Goal: Information Seeking & Learning: Learn about a topic

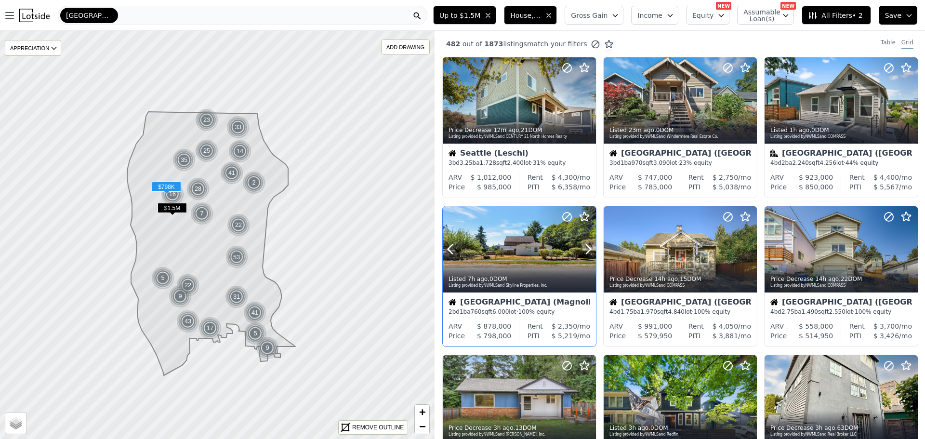
click at [519, 250] on div at bounding box center [519, 249] width 153 height 86
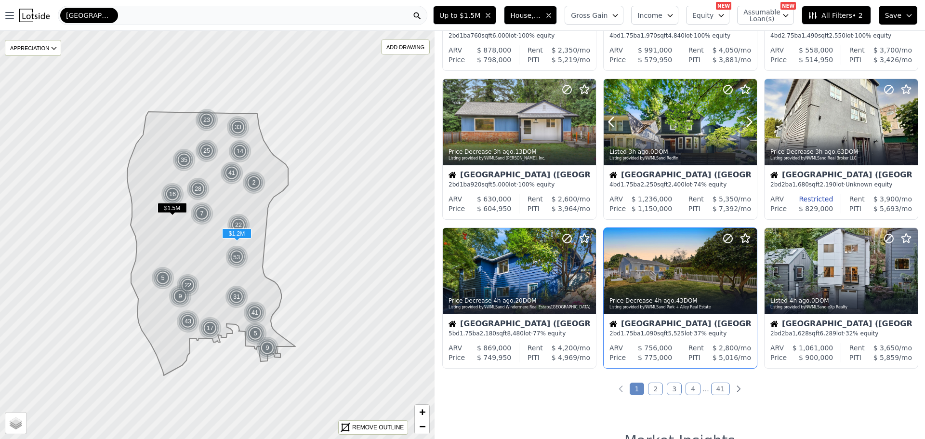
scroll to position [337, 0]
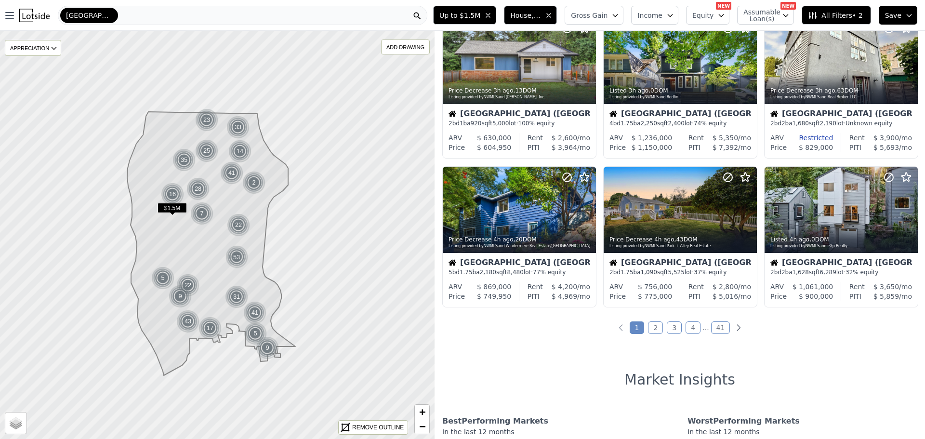
click at [652, 328] on link "2" at bounding box center [655, 327] width 15 height 13
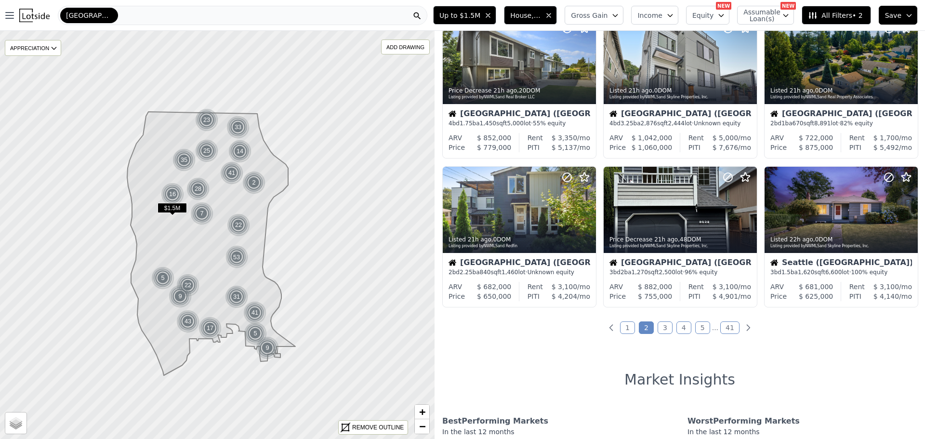
click at [662, 328] on link "3" at bounding box center [664, 327] width 15 height 13
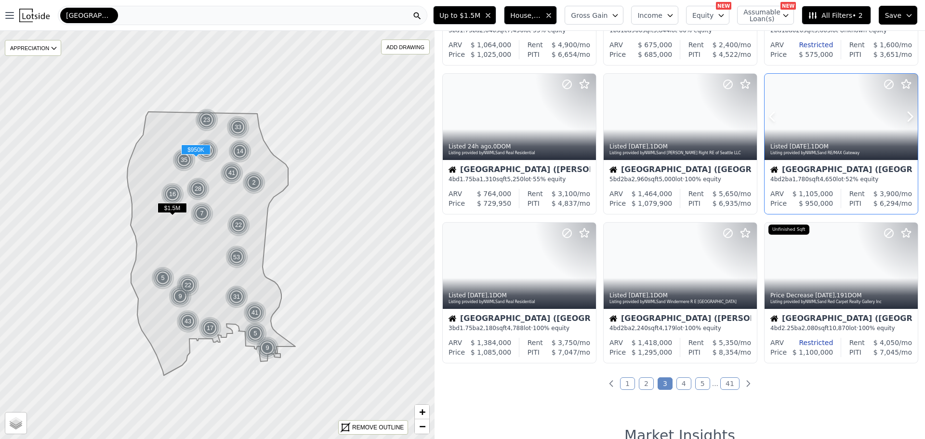
scroll to position [289, 0]
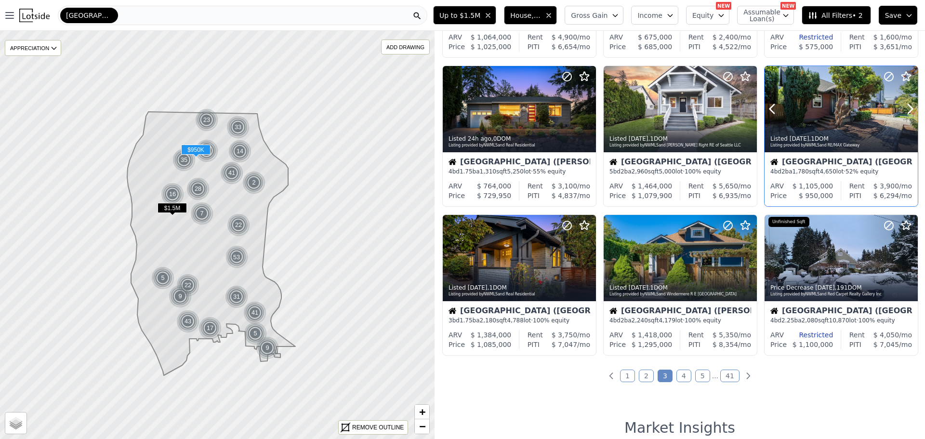
click at [846, 124] on div at bounding box center [840, 129] width 153 height 17
click at [513, 250] on div at bounding box center [519, 258] width 153 height 86
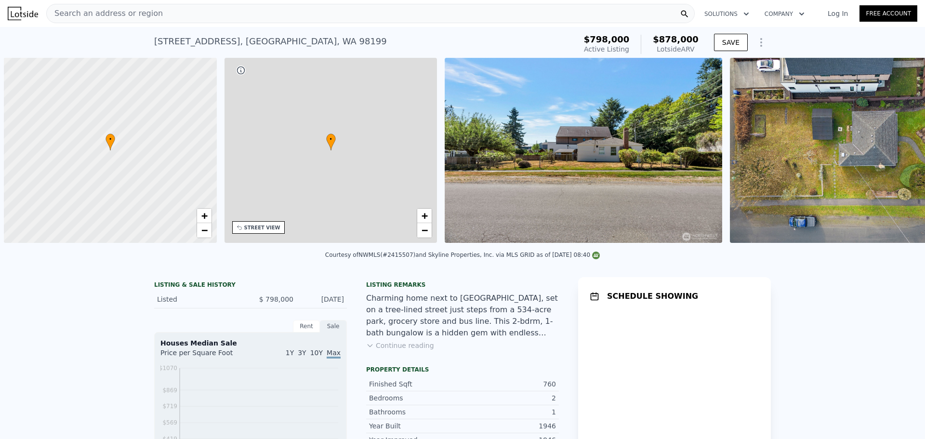
scroll to position [0, 4]
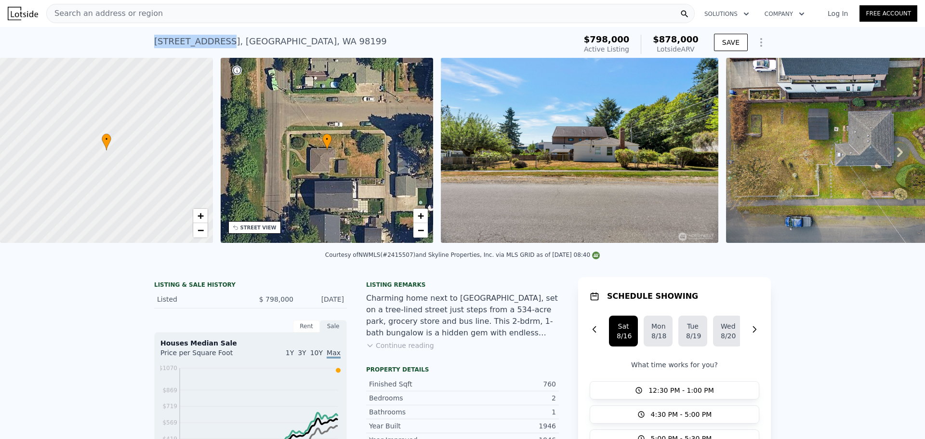
drag, startPoint x: 153, startPoint y: 39, endPoint x: 218, endPoint y: 36, distance: 65.1
click at [218, 36] on div "3854 36th Ave W , Seattle , WA 98199" at bounding box center [270, 41] width 233 height 13
copy div "3854 36th Ave W"
drag, startPoint x: 392, startPoint y: 261, endPoint x: 411, endPoint y: 257, distance: 19.2
click at [411, 257] on div "Courtesy of NWMLS (#2415507) and Skyline Properties, Inc. via MLS GRID as of 08…" at bounding box center [462, 257] width 925 height 23
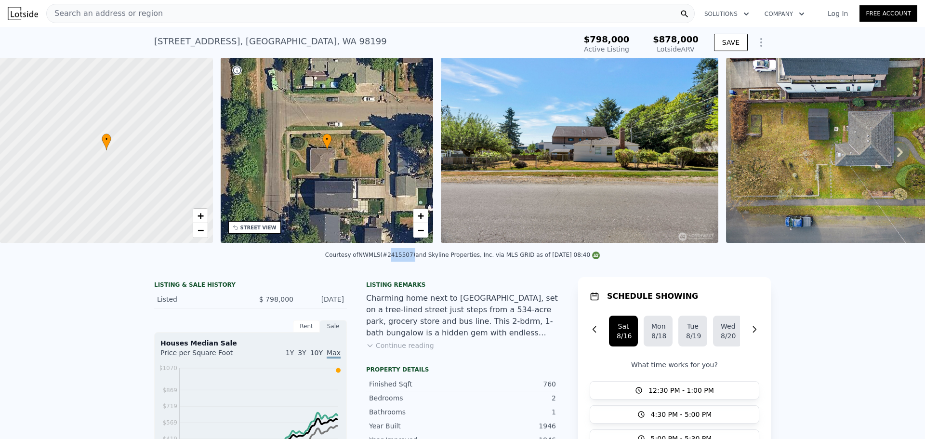
copy div "2415507"
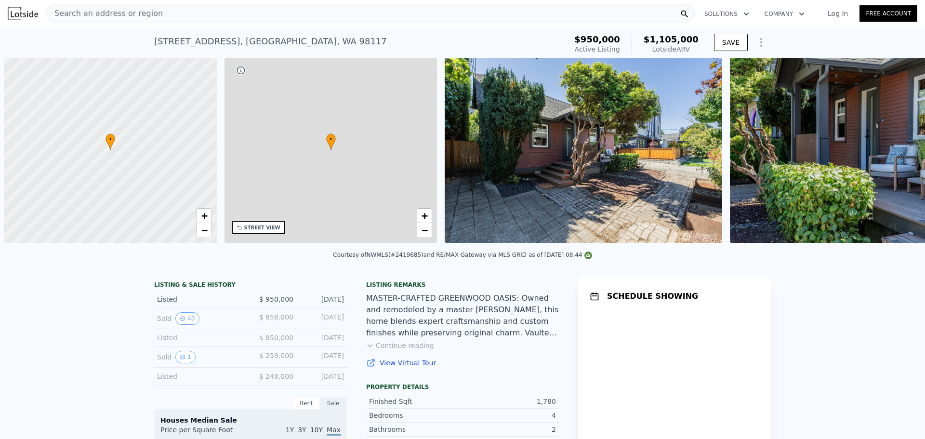
scroll to position [0, 4]
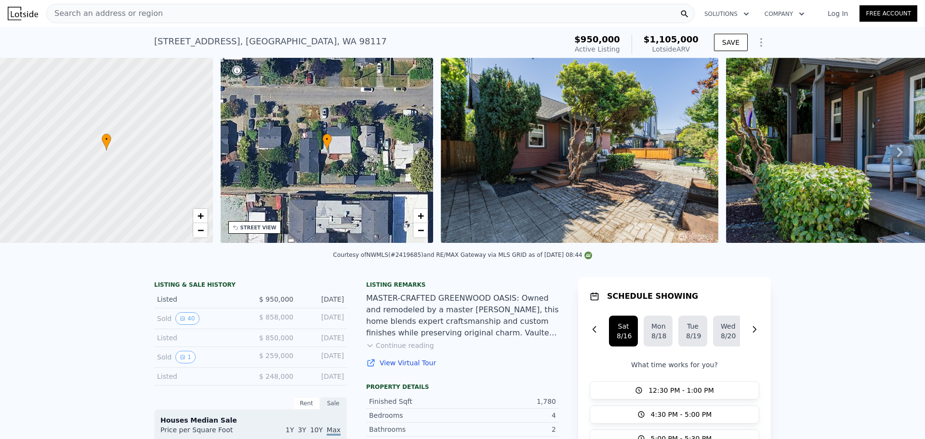
click at [832, 10] on link "Log In" at bounding box center [837, 14] width 43 height 10
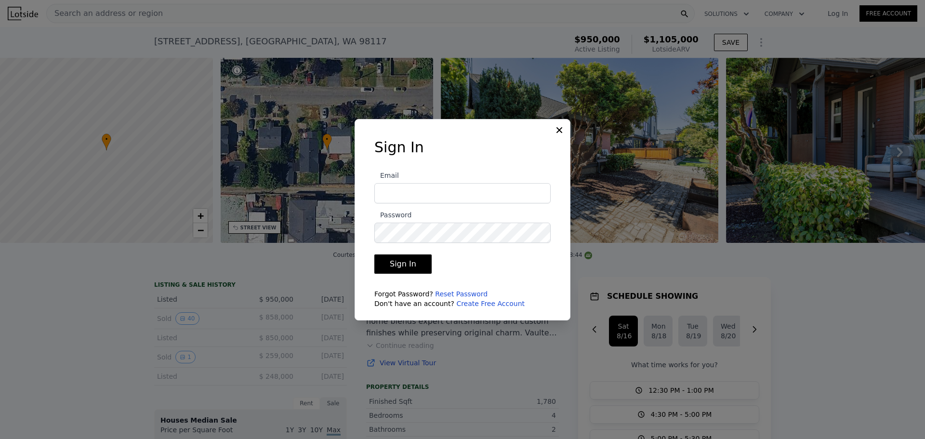
type input "[EMAIL_ADDRESS][DOMAIN_NAME]"
click at [403, 261] on button "Sign In" at bounding box center [402, 263] width 57 height 19
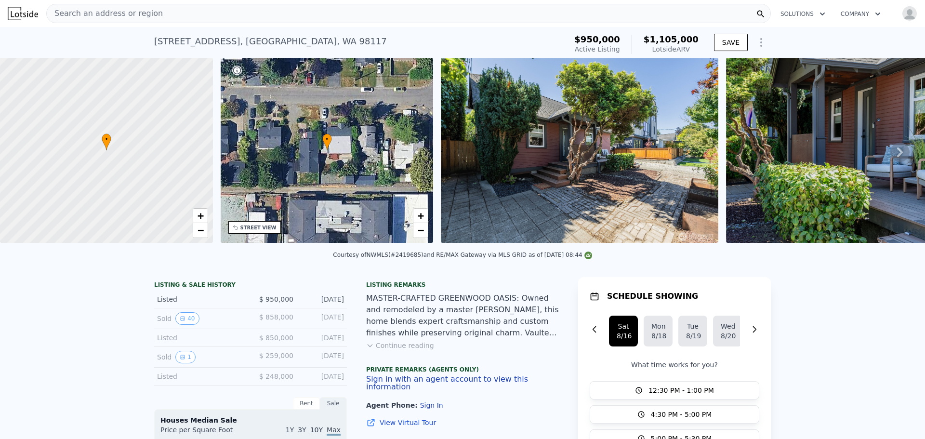
click at [897, 157] on icon at bounding box center [900, 152] width 6 height 10
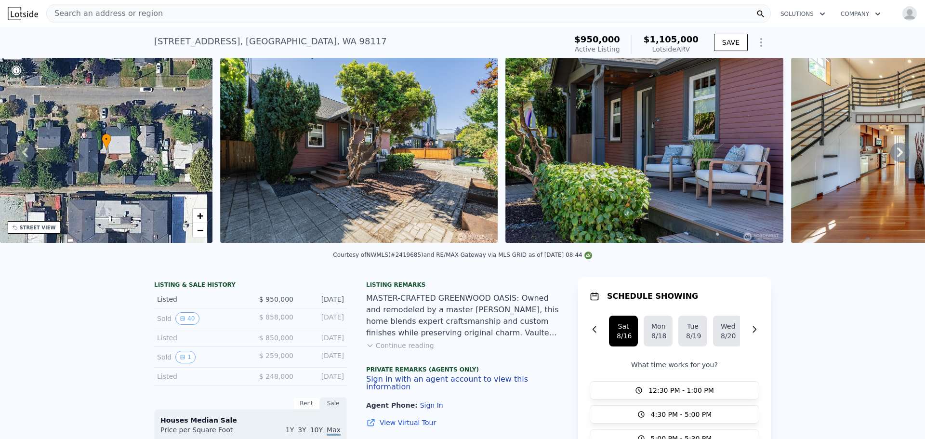
click at [897, 157] on icon at bounding box center [900, 152] width 6 height 10
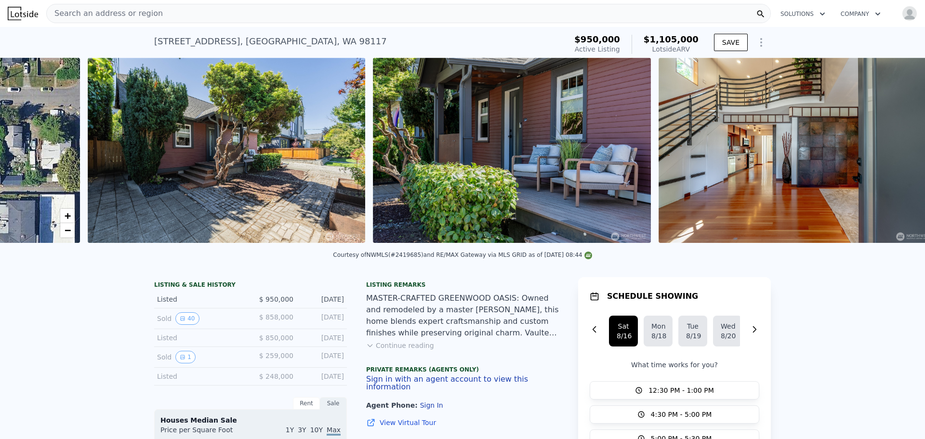
scroll to position [0, 441]
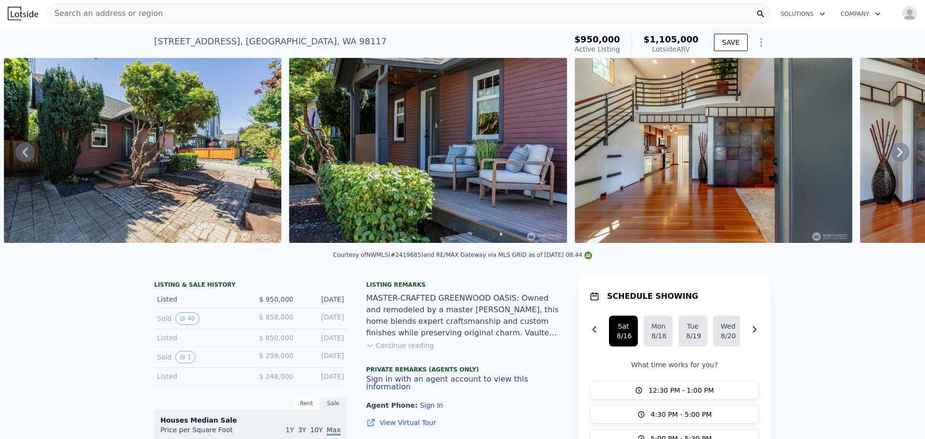
click at [897, 157] on icon at bounding box center [900, 152] width 6 height 10
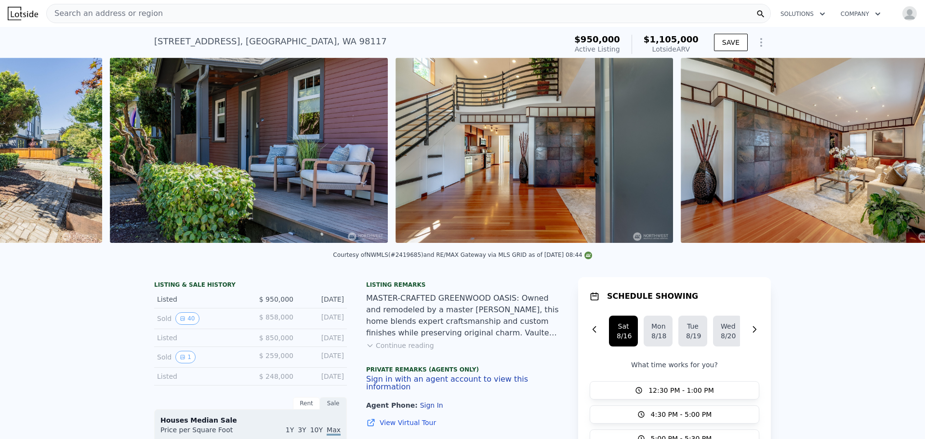
scroll to position [0, 726]
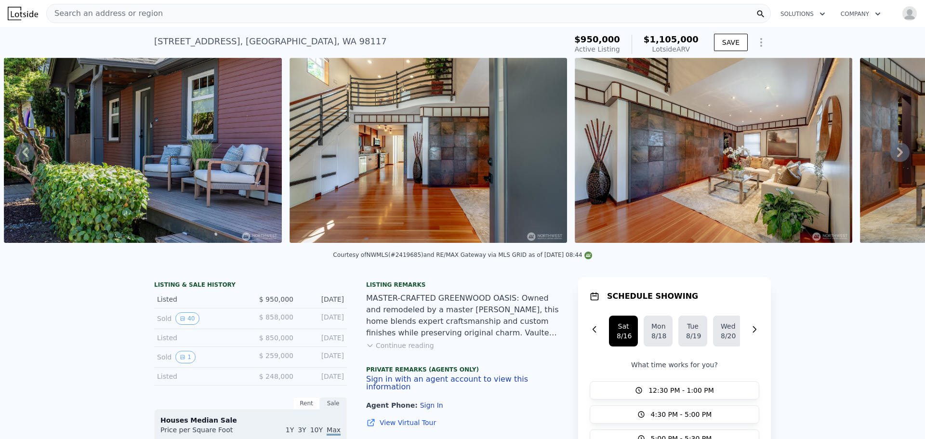
click at [897, 157] on icon at bounding box center [900, 152] width 6 height 10
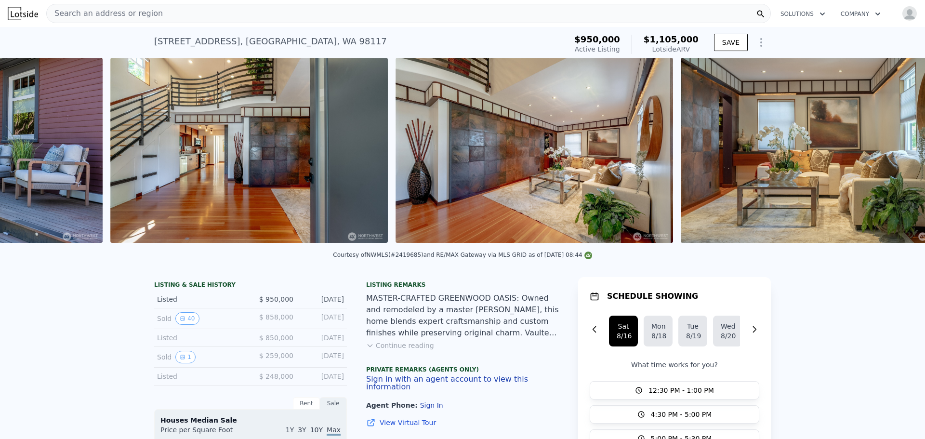
scroll to position [0, 1011]
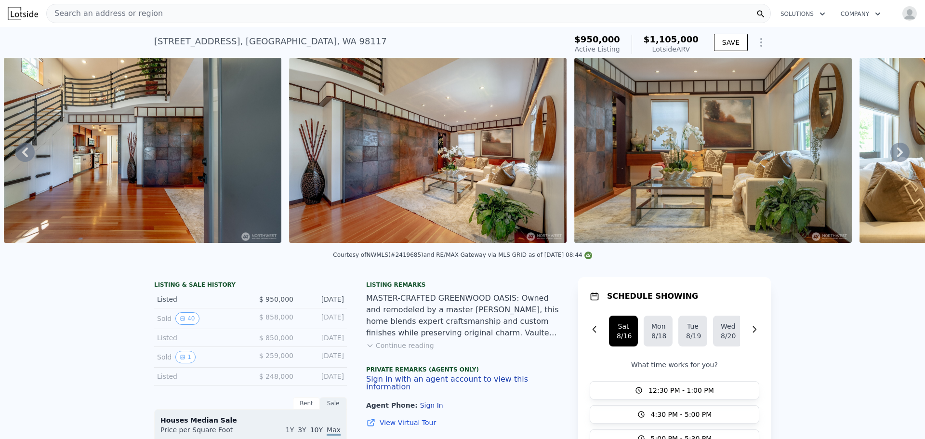
click at [897, 157] on icon at bounding box center [900, 152] width 6 height 10
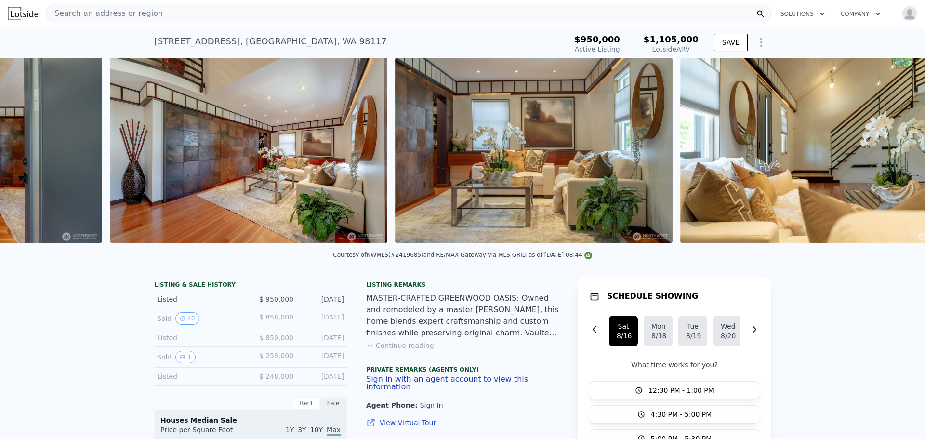
scroll to position [0, 1296]
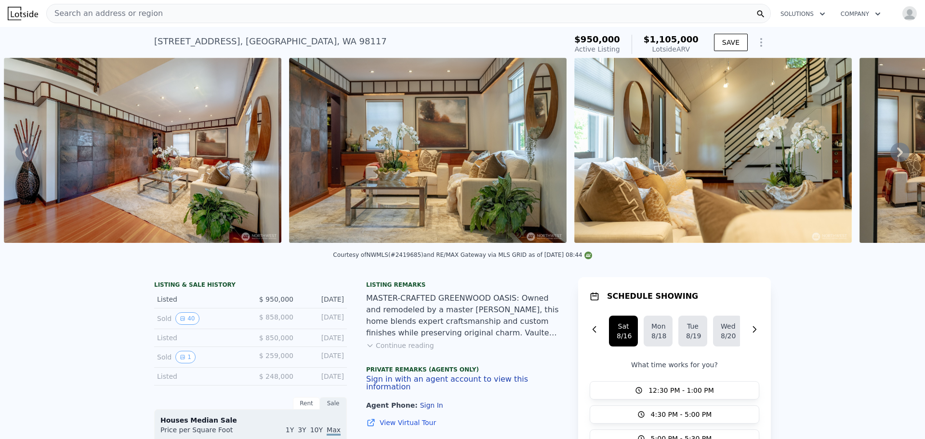
click at [897, 157] on icon at bounding box center [900, 152] width 6 height 10
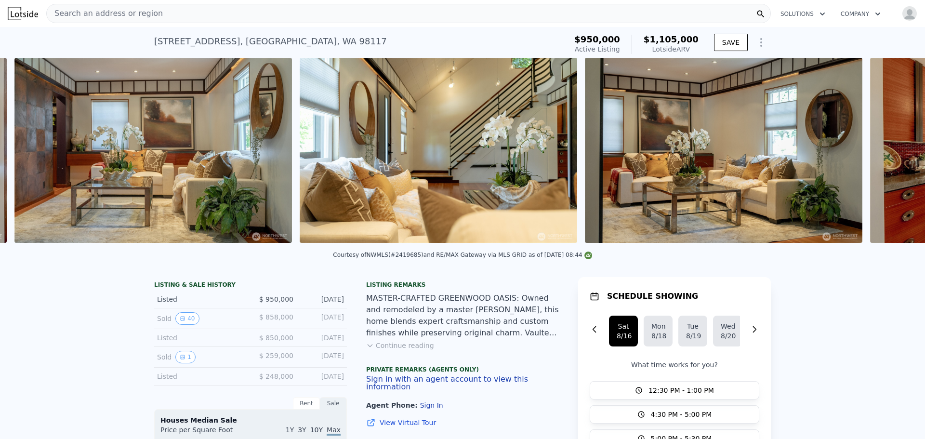
scroll to position [0, 1581]
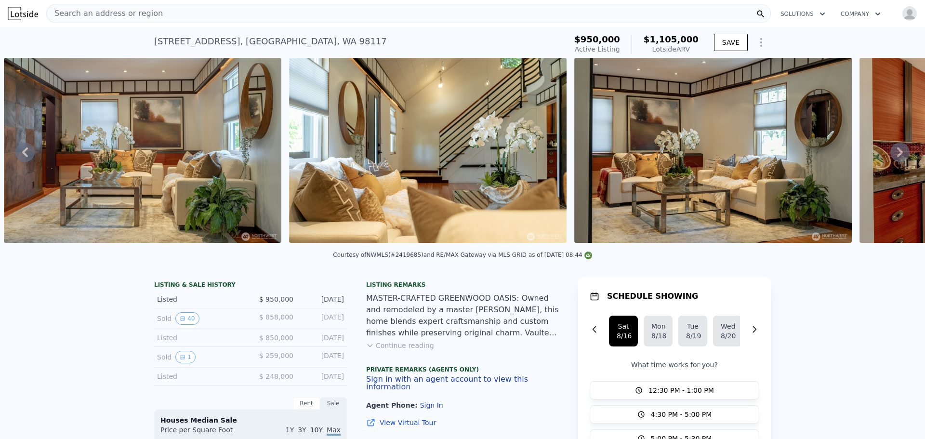
click at [897, 157] on icon at bounding box center [900, 152] width 6 height 10
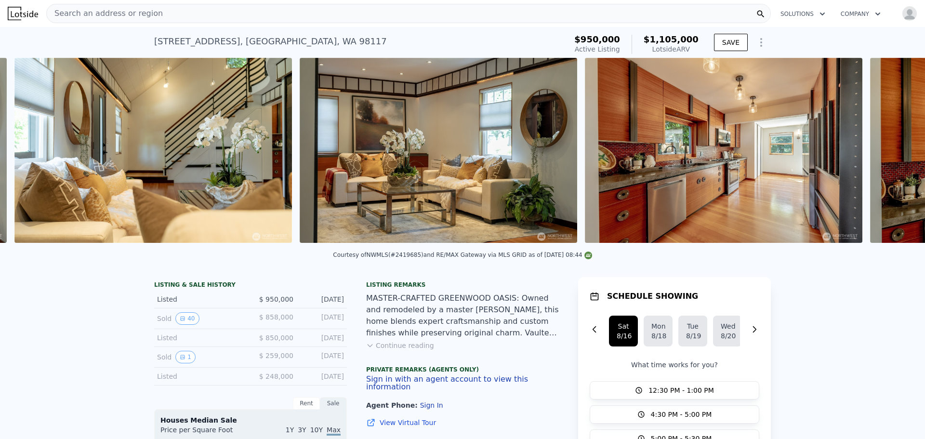
scroll to position [0, 1866]
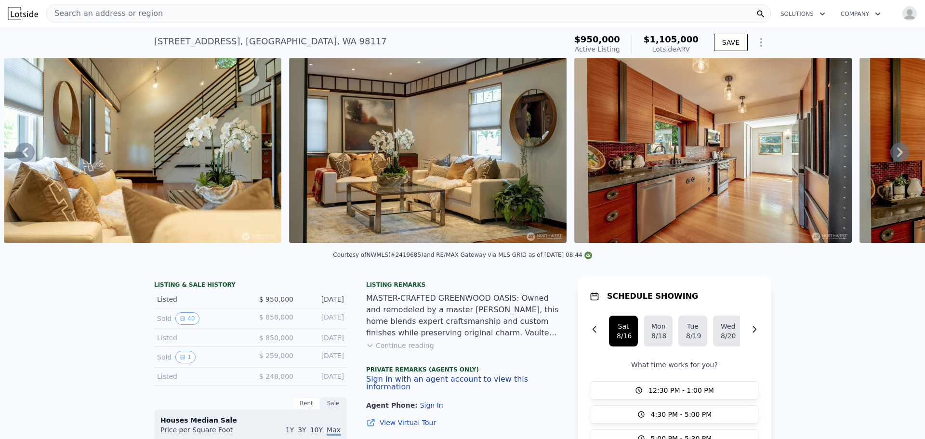
click at [897, 157] on icon at bounding box center [900, 152] width 6 height 10
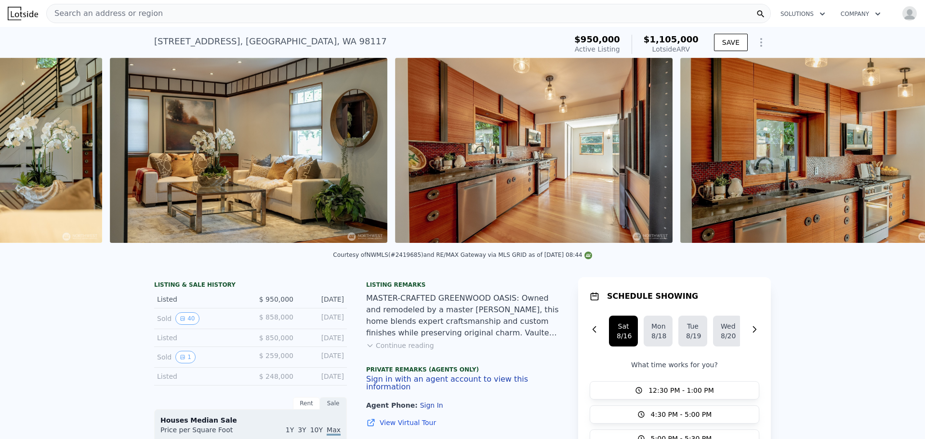
scroll to position [0, 2152]
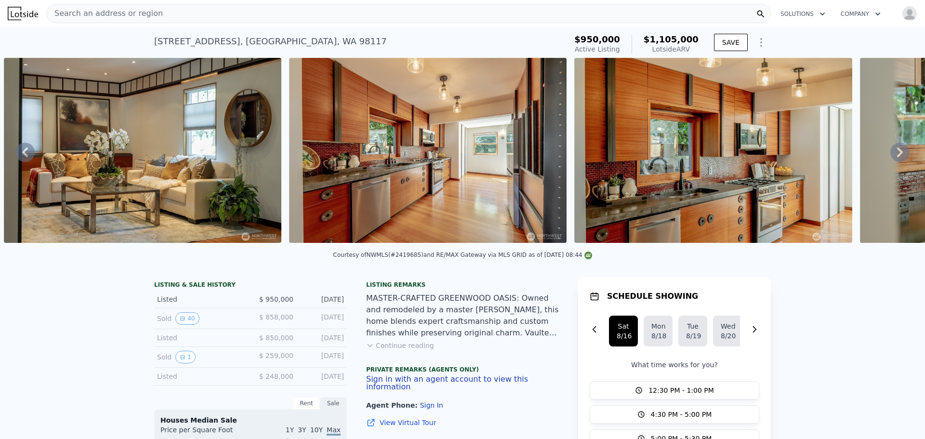
click at [897, 157] on icon at bounding box center [900, 152] width 6 height 10
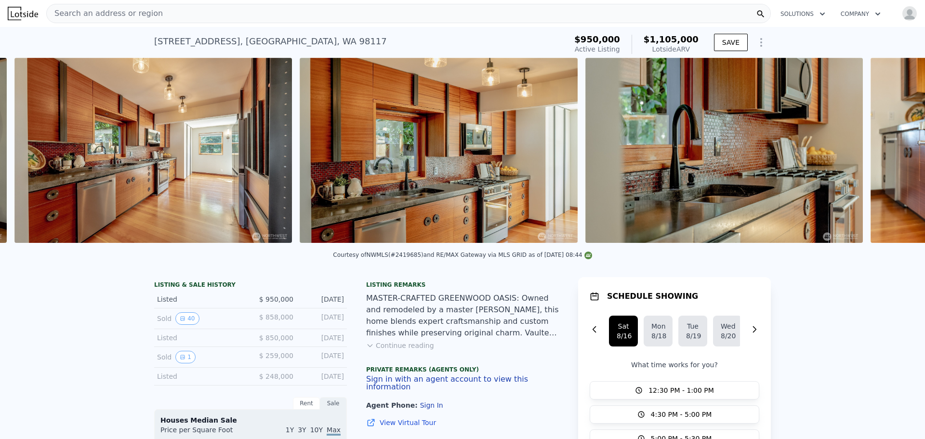
scroll to position [0, 2437]
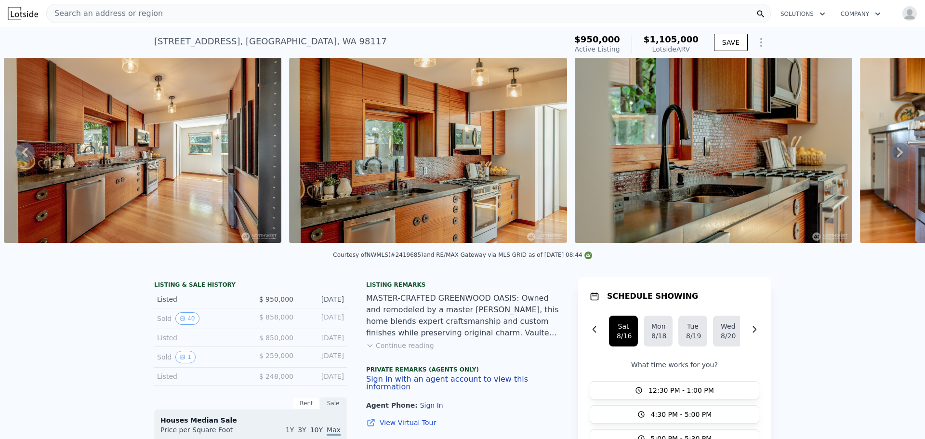
click at [897, 157] on icon at bounding box center [900, 152] width 6 height 10
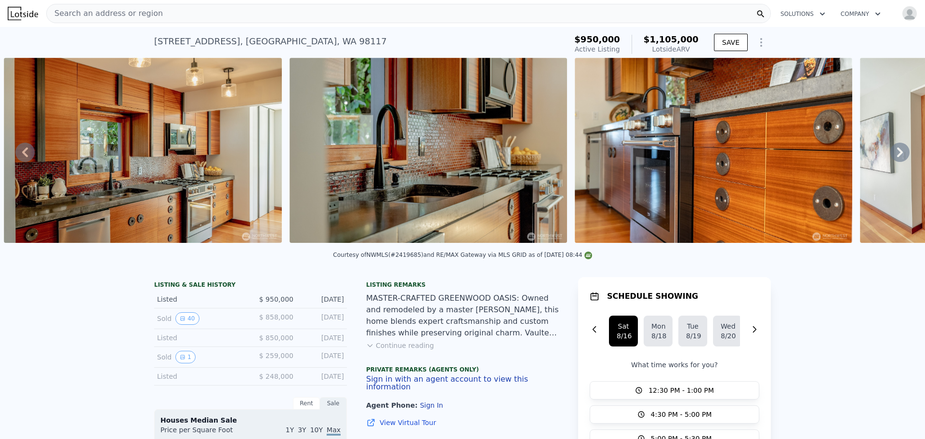
click at [897, 157] on icon at bounding box center [900, 152] width 6 height 10
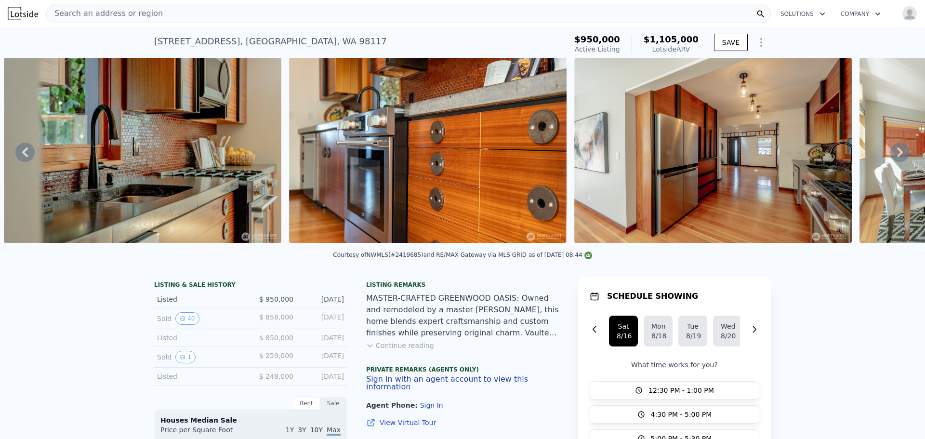
click at [897, 157] on icon at bounding box center [900, 152] width 6 height 10
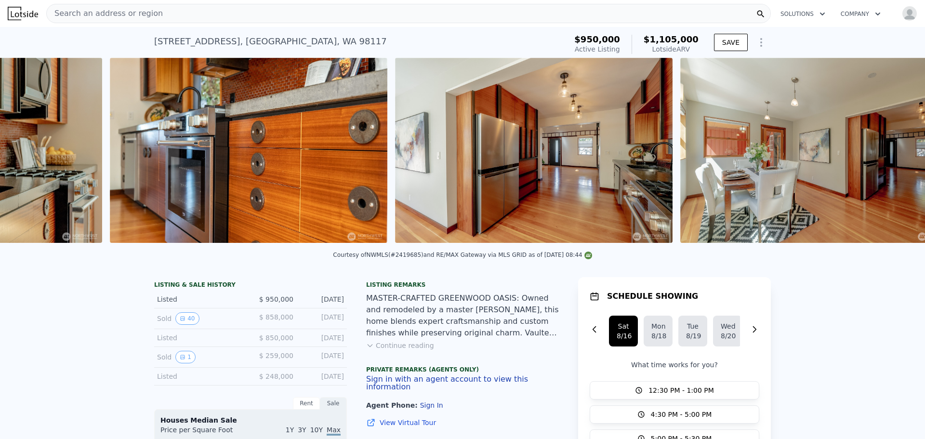
scroll to position [0, 3292]
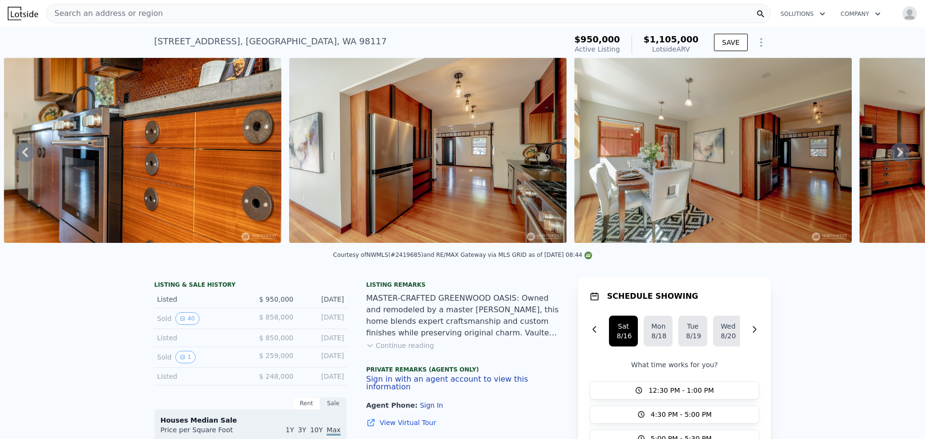
click at [897, 157] on icon at bounding box center [900, 152] width 6 height 10
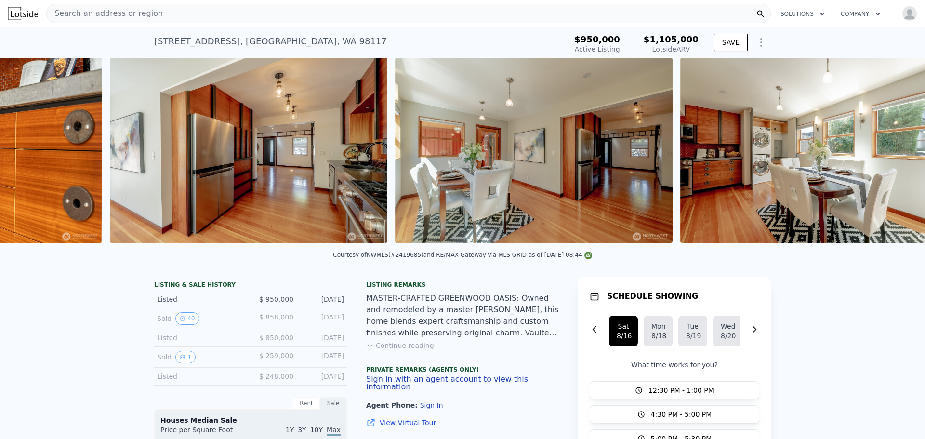
scroll to position [0, 3577]
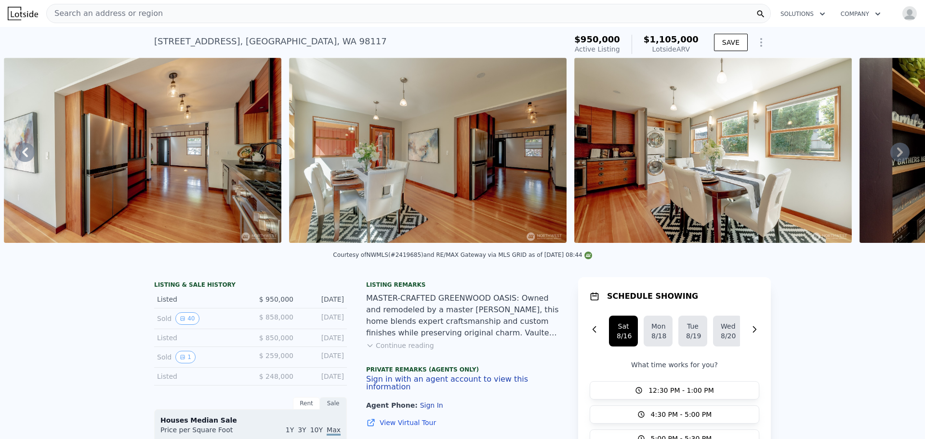
click at [890, 155] on icon at bounding box center [899, 152] width 19 height 19
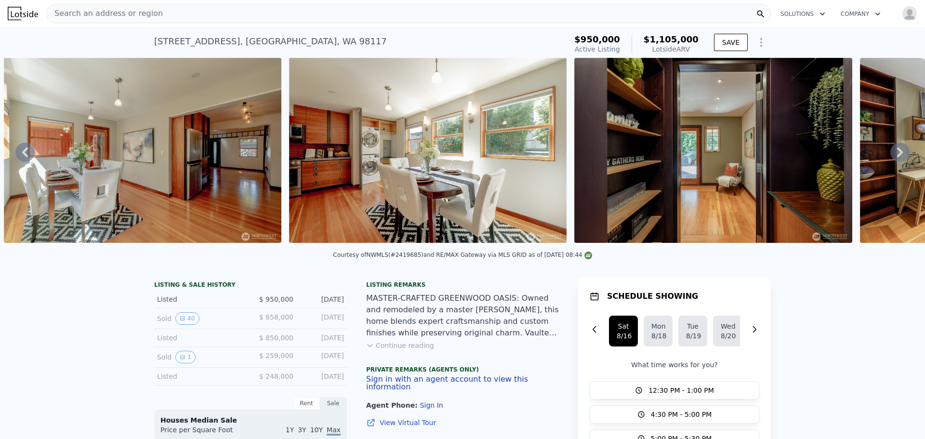
click at [890, 155] on icon at bounding box center [899, 152] width 19 height 19
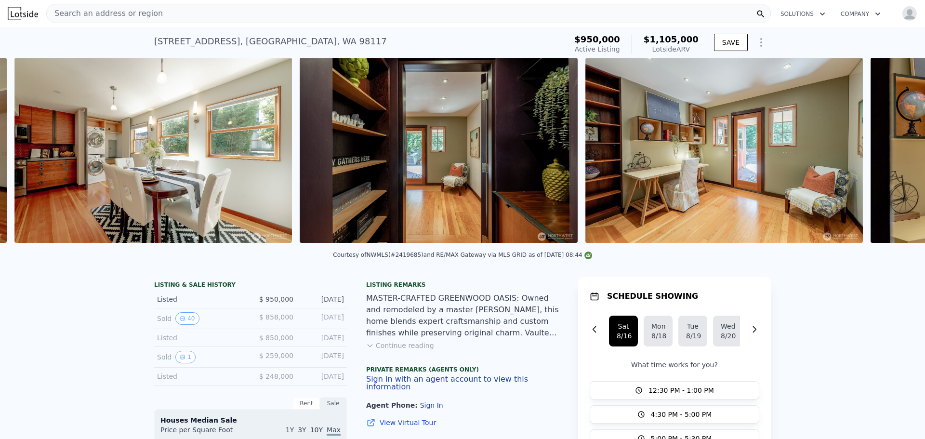
scroll to position [0, 4148]
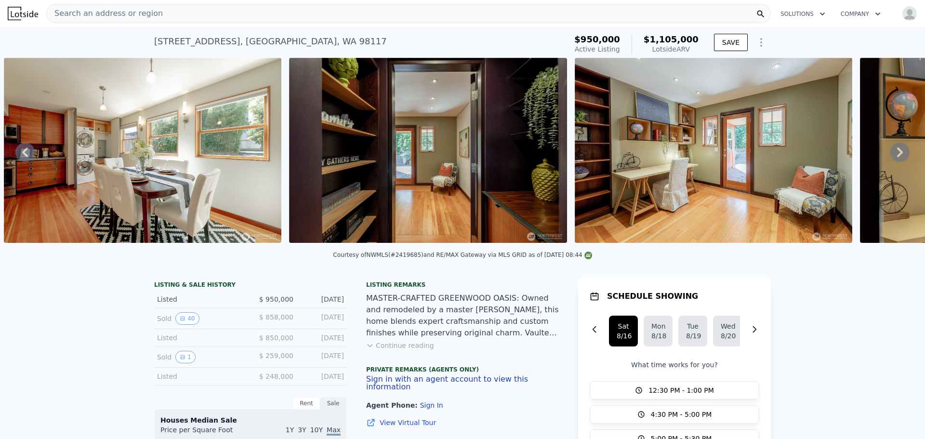
click at [890, 155] on icon at bounding box center [899, 152] width 19 height 19
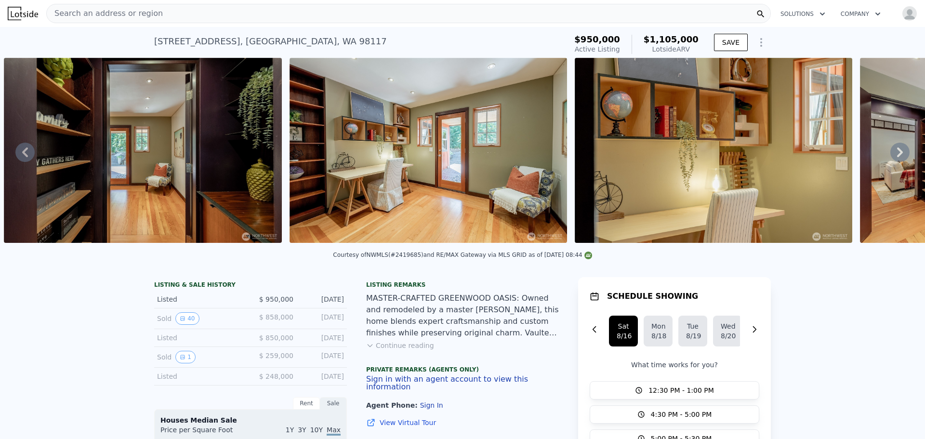
click at [890, 155] on icon at bounding box center [899, 152] width 19 height 19
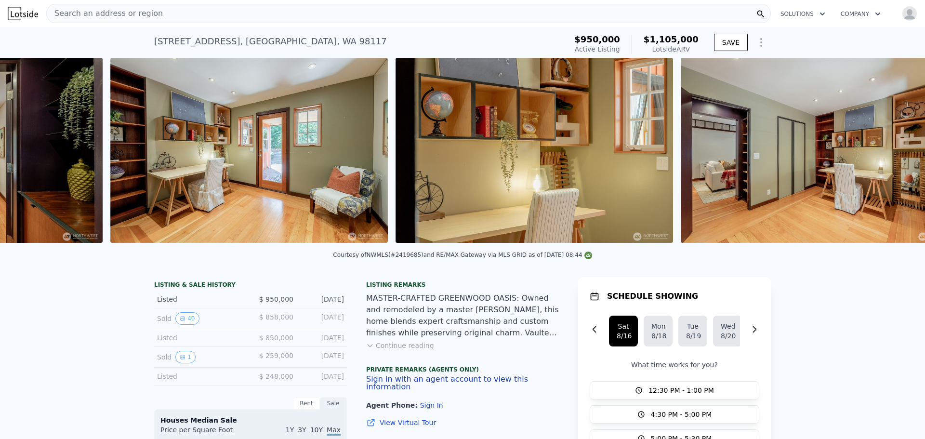
scroll to position [0, 4718]
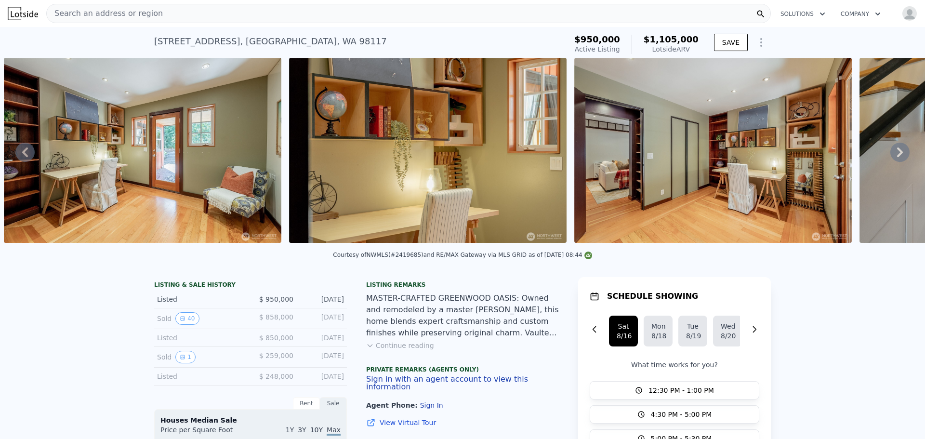
click at [890, 155] on icon at bounding box center [899, 152] width 19 height 19
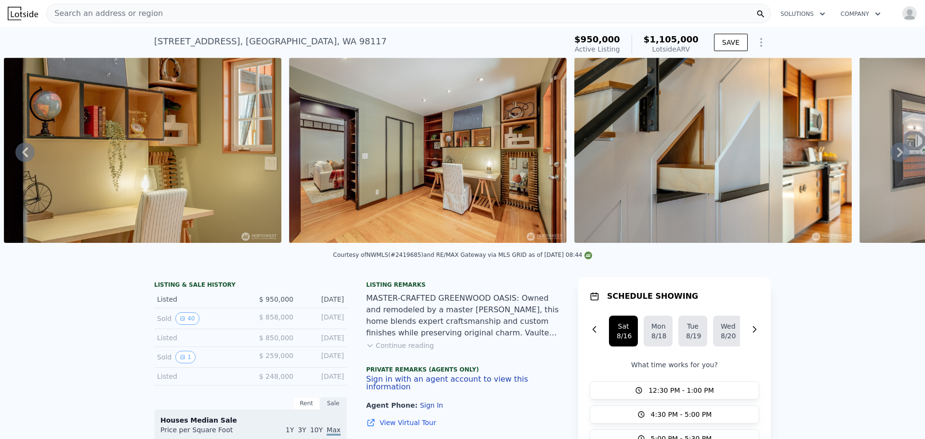
click at [890, 155] on icon at bounding box center [899, 152] width 19 height 19
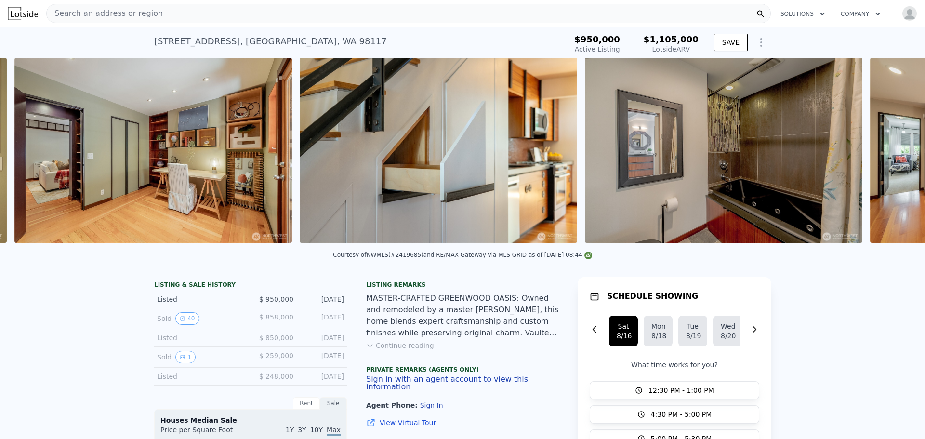
scroll to position [0, 5288]
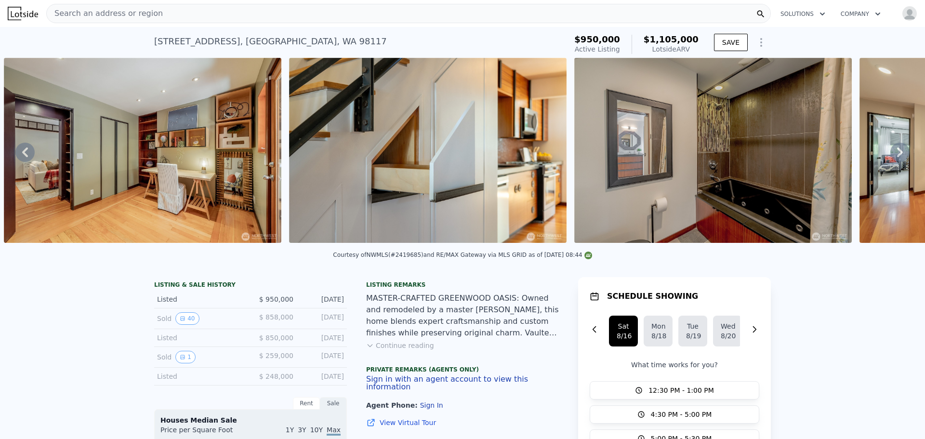
click at [890, 155] on icon at bounding box center [899, 152] width 19 height 19
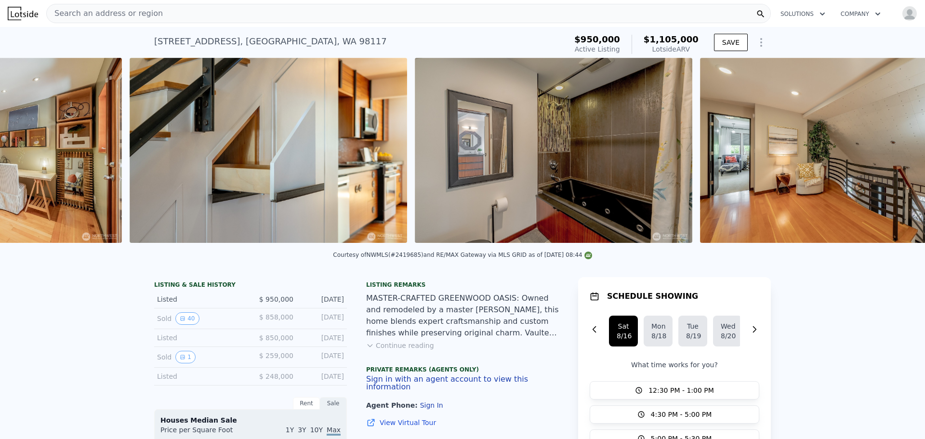
scroll to position [0, 5573]
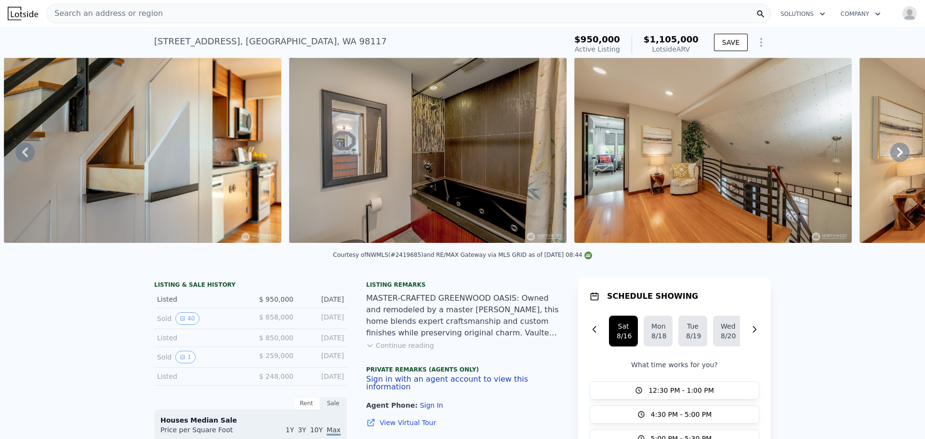
click at [890, 155] on icon at bounding box center [899, 152] width 19 height 19
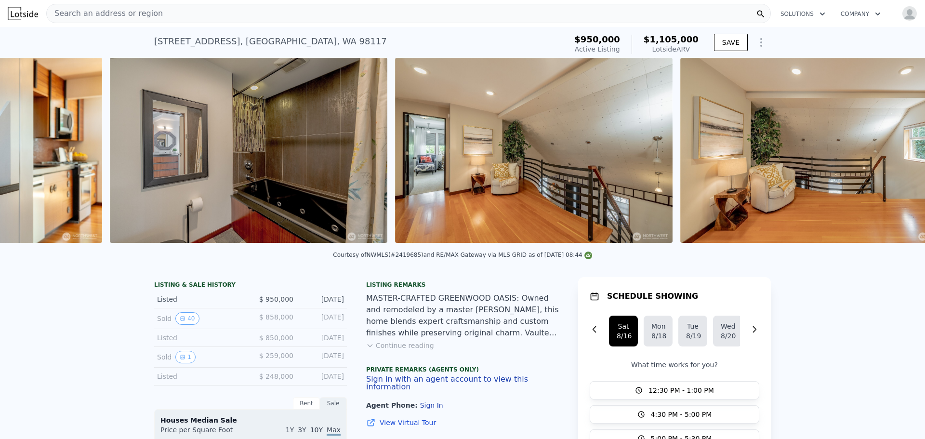
scroll to position [0, 5858]
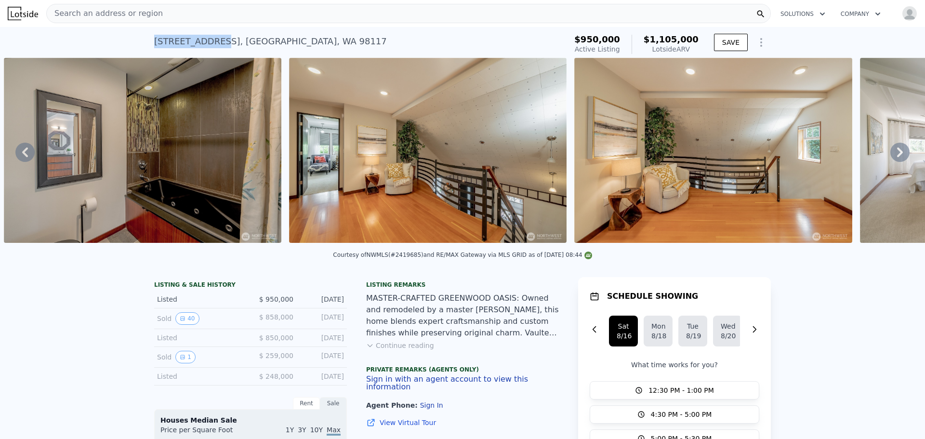
drag, startPoint x: 150, startPoint y: 40, endPoint x: 212, endPoint y: 38, distance: 62.2
click at [212, 38] on div "[STREET_ADDRESS] Active at $950k (~ARV $1.105m ) $950,000 Active Listing $1,105…" at bounding box center [462, 42] width 925 height 31
copy div "[STREET_ADDRESS]"
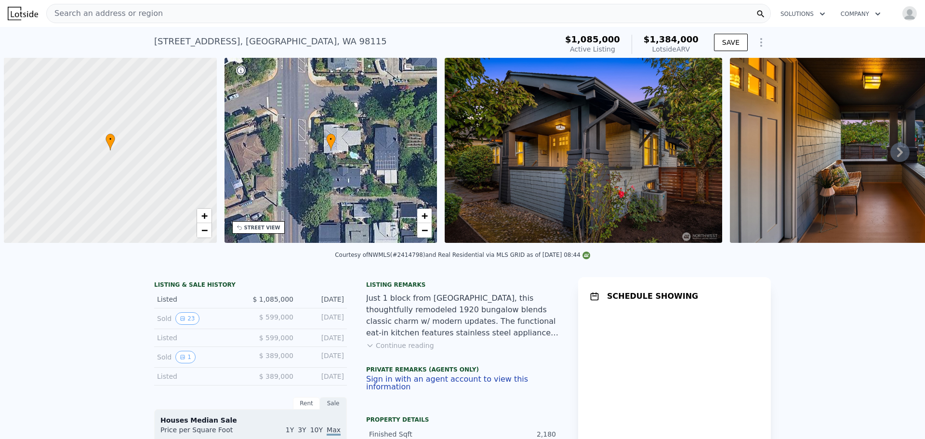
scroll to position [0, 4]
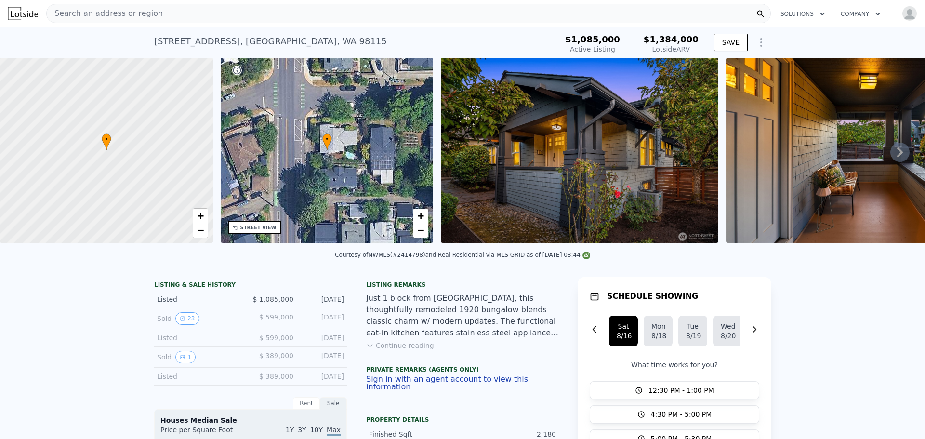
click at [897, 155] on icon at bounding box center [900, 152] width 6 height 10
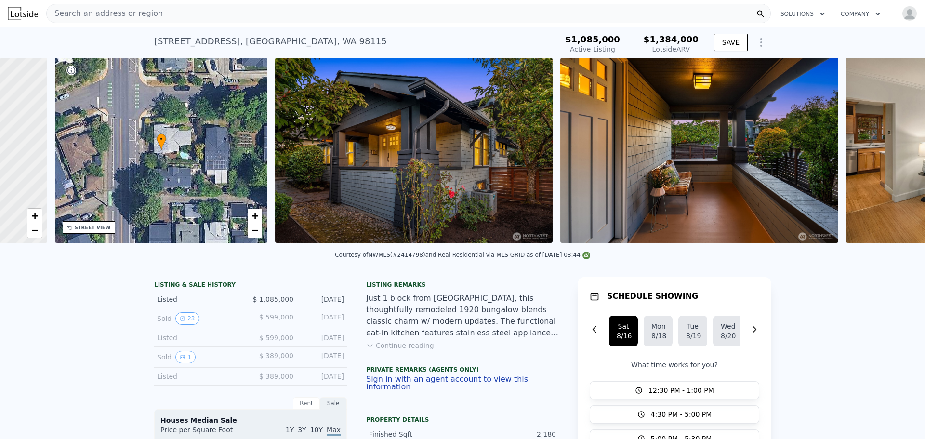
scroll to position [0, 224]
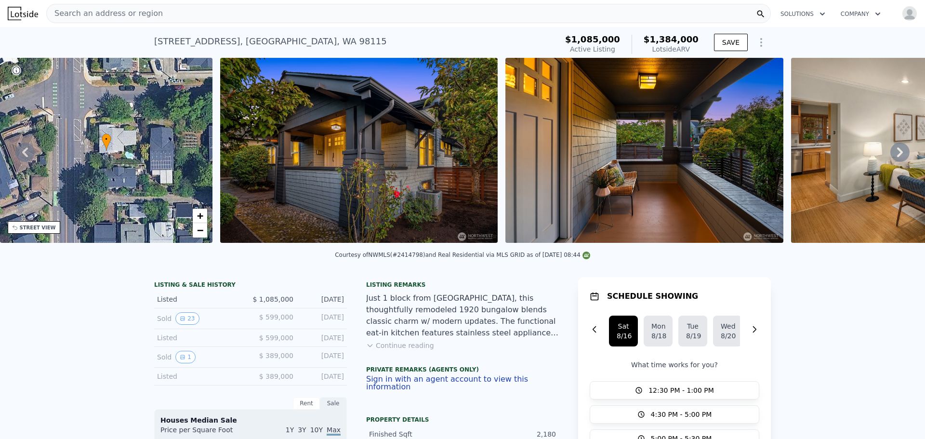
click at [897, 155] on icon at bounding box center [900, 152] width 6 height 10
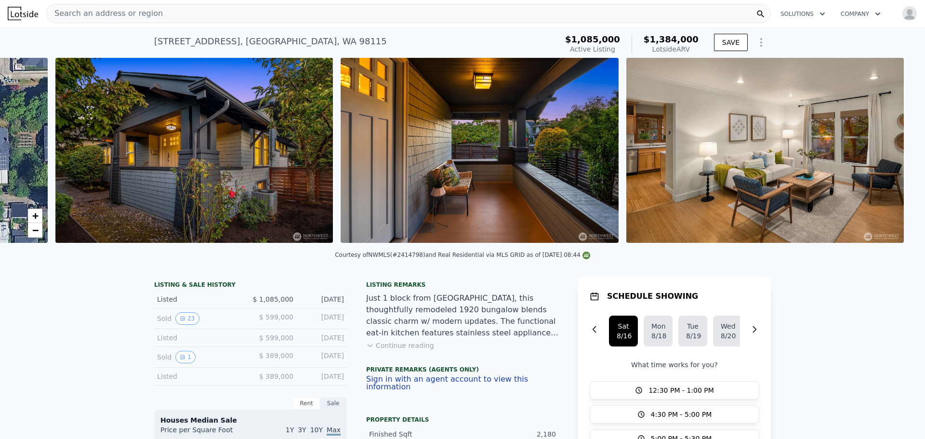
scroll to position [0, 441]
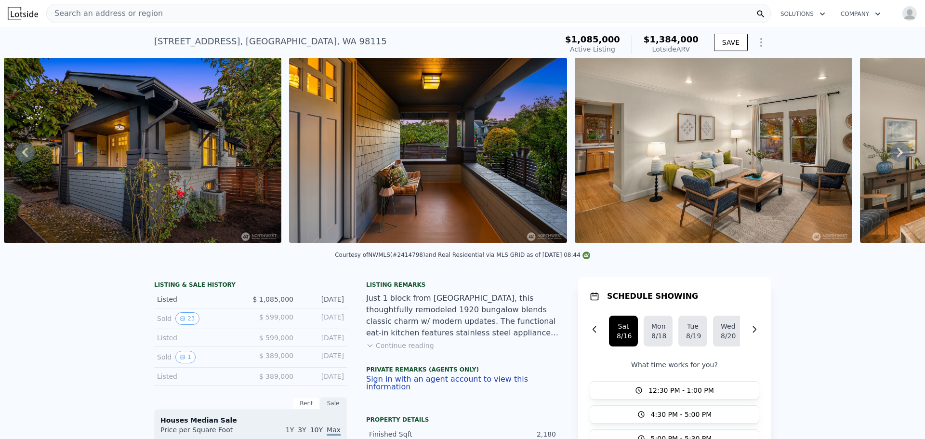
click at [897, 155] on icon at bounding box center [900, 152] width 6 height 10
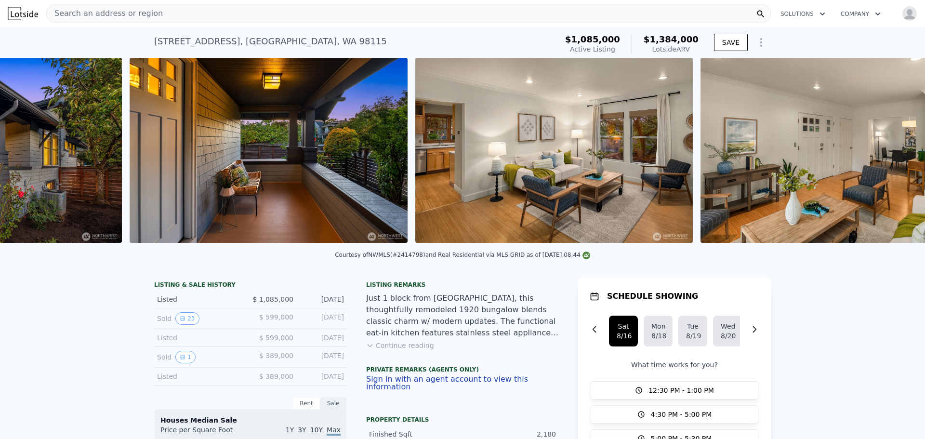
scroll to position [0, 726]
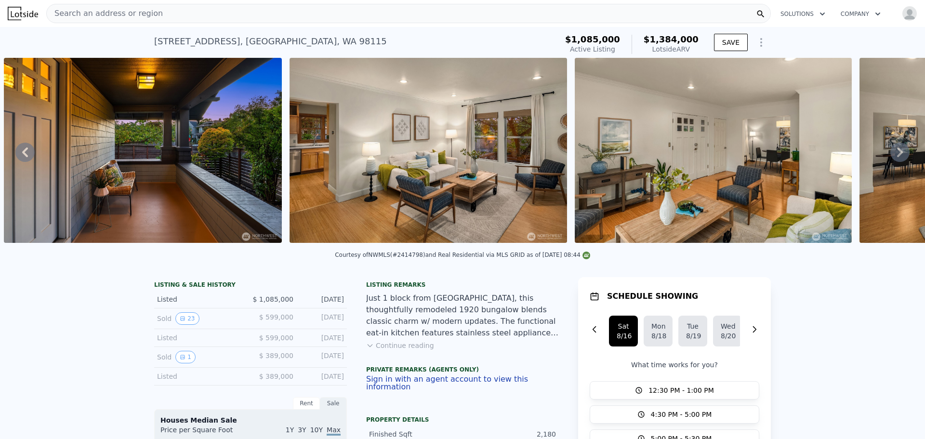
click at [897, 155] on icon at bounding box center [900, 152] width 6 height 10
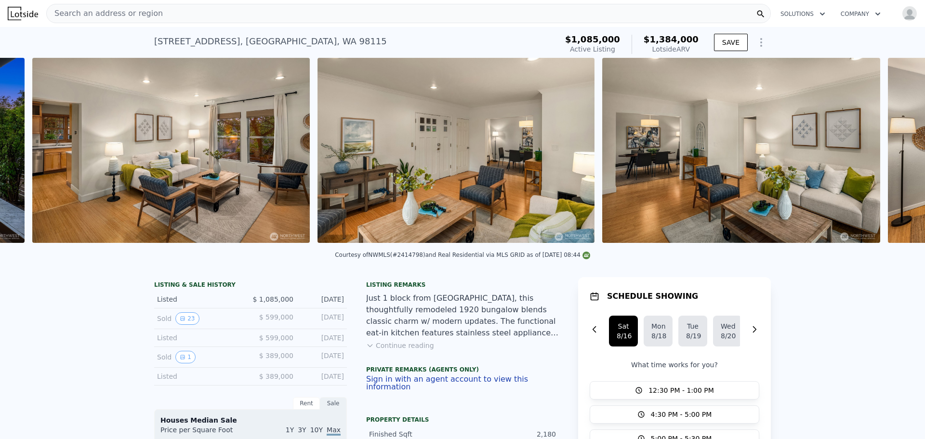
scroll to position [0, 1011]
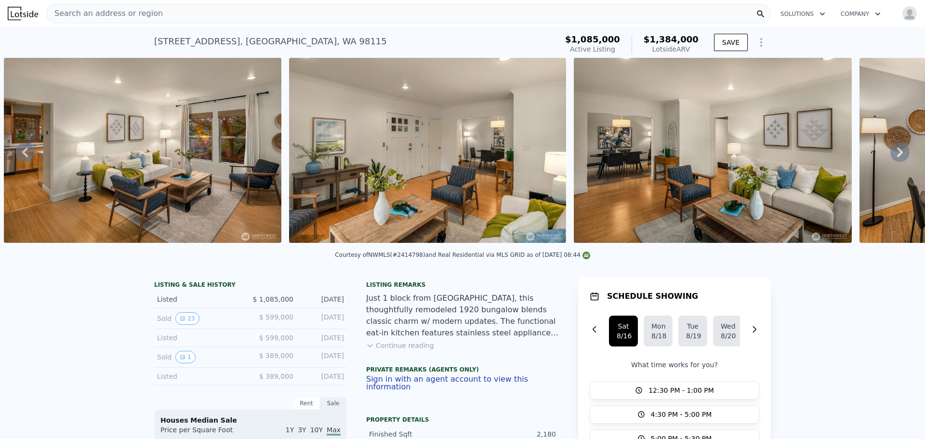
click at [897, 153] on icon at bounding box center [900, 152] width 6 height 10
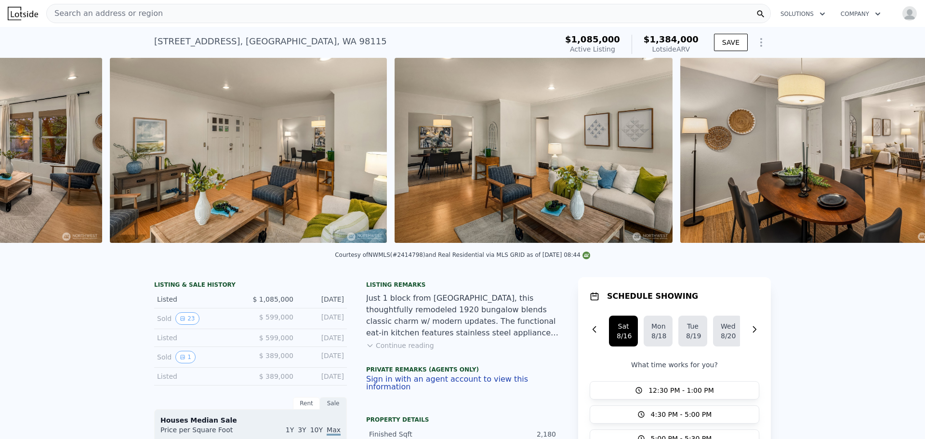
scroll to position [0, 1296]
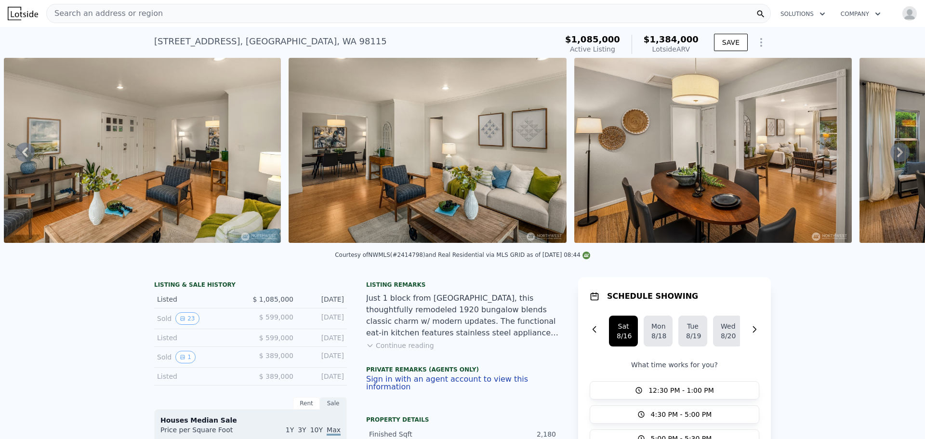
click at [897, 153] on icon at bounding box center [900, 152] width 6 height 10
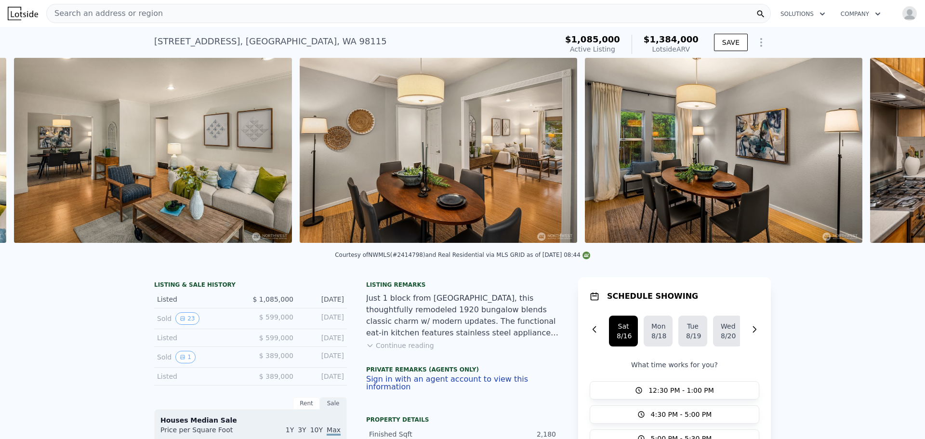
scroll to position [0, 1581]
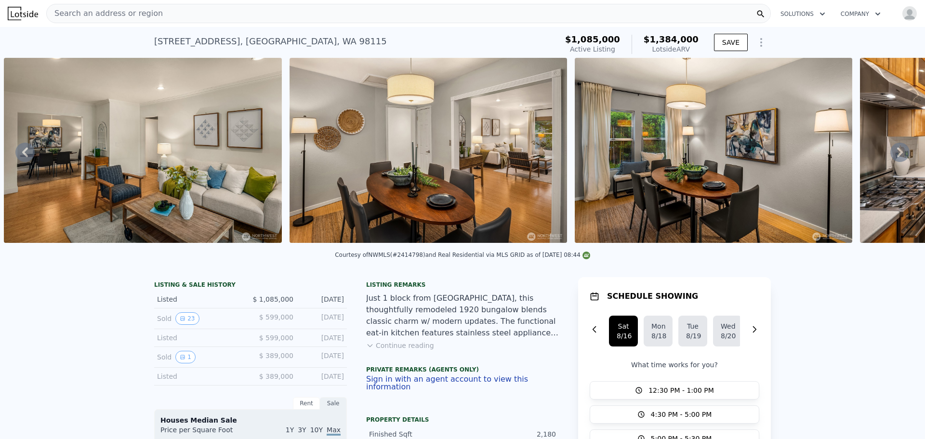
click at [897, 153] on icon at bounding box center [900, 152] width 6 height 10
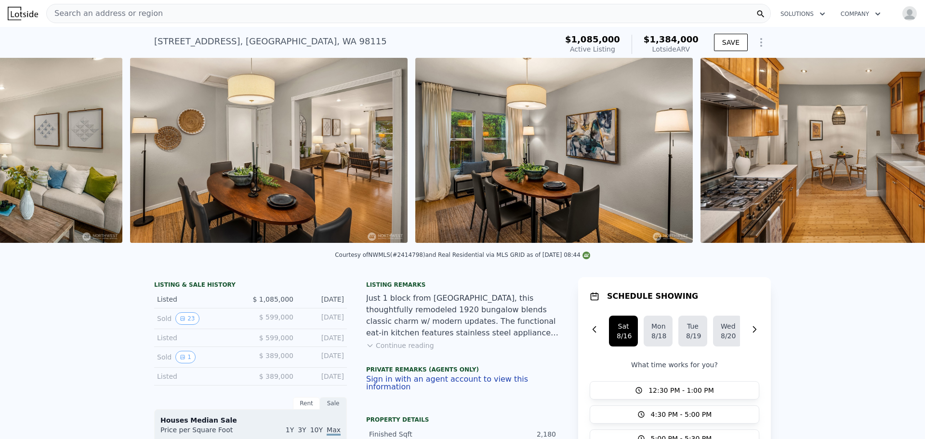
scroll to position [0, 1866]
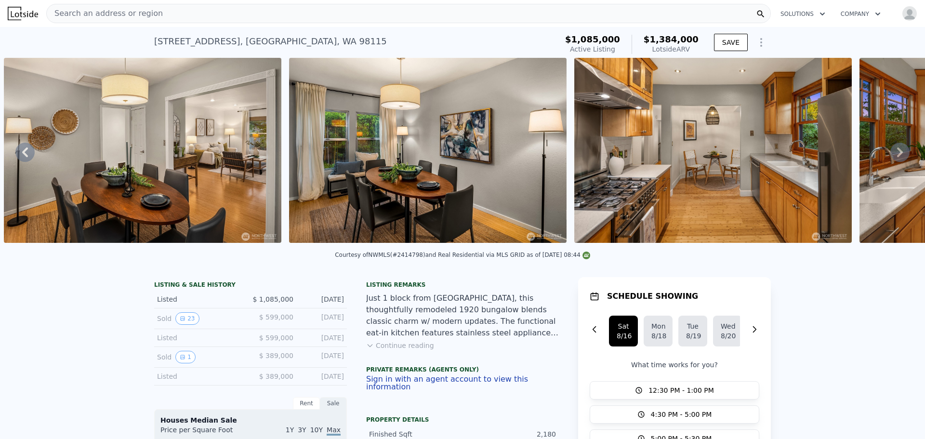
click at [897, 153] on icon at bounding box center [900, 152] width 6 height 10
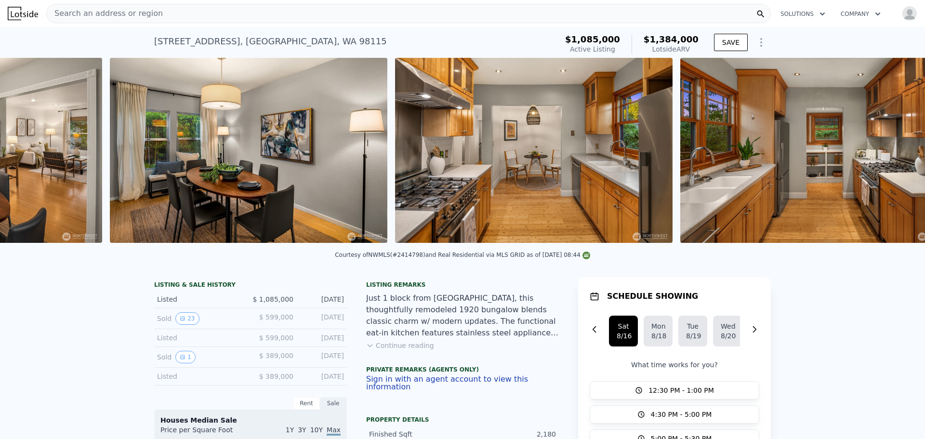
scroll to position [0, 2152]
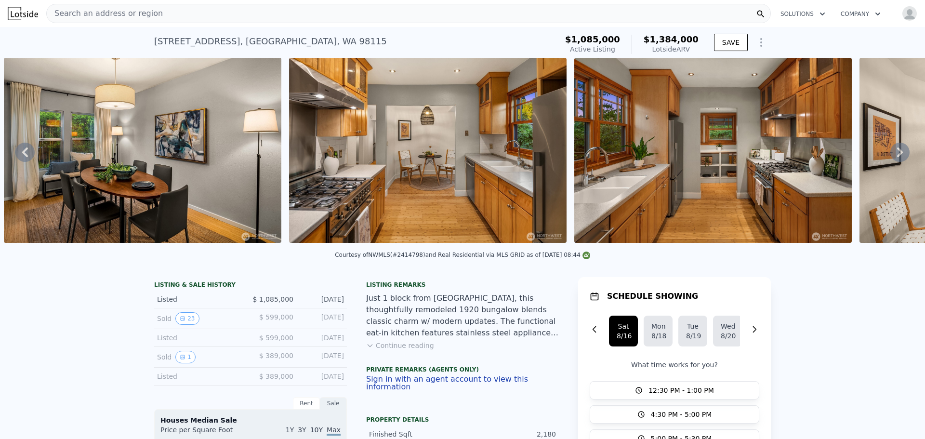
click at [897, 153] on icon at bounding box center [900, 152] width 6 height 10
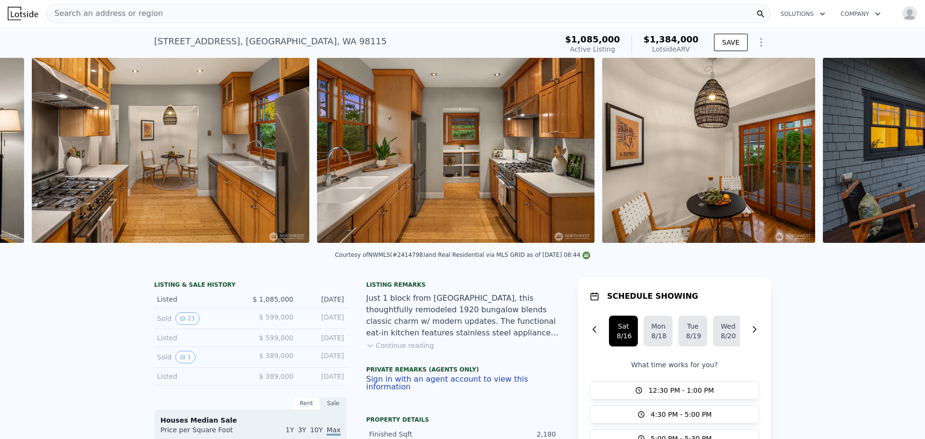
scroll to position [0, 2437]
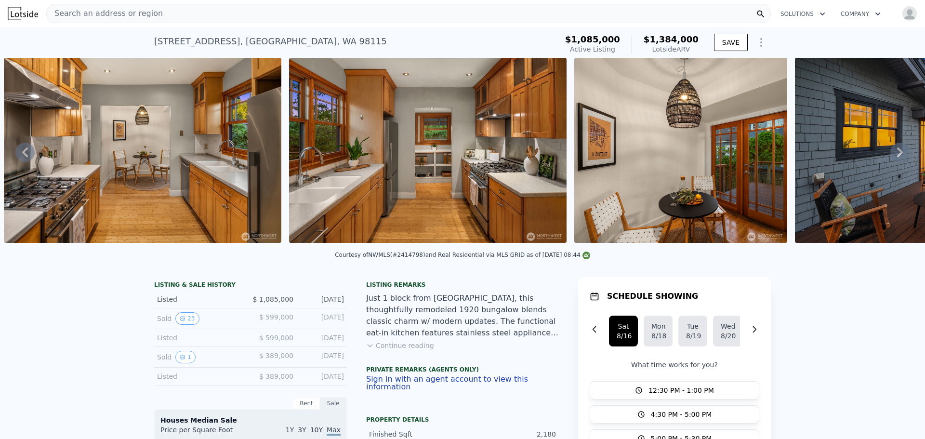
click at [895, 153] on icon at bounding box center [899, 152] width 19 height 19
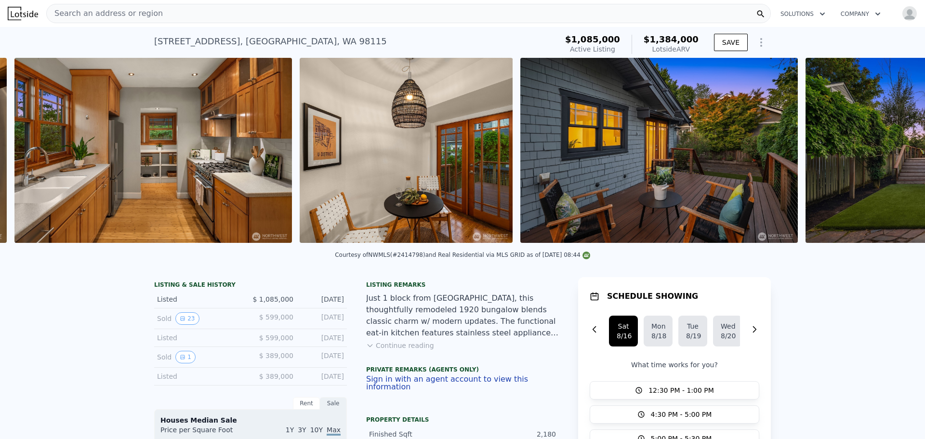
scroll to position [0, 2722]
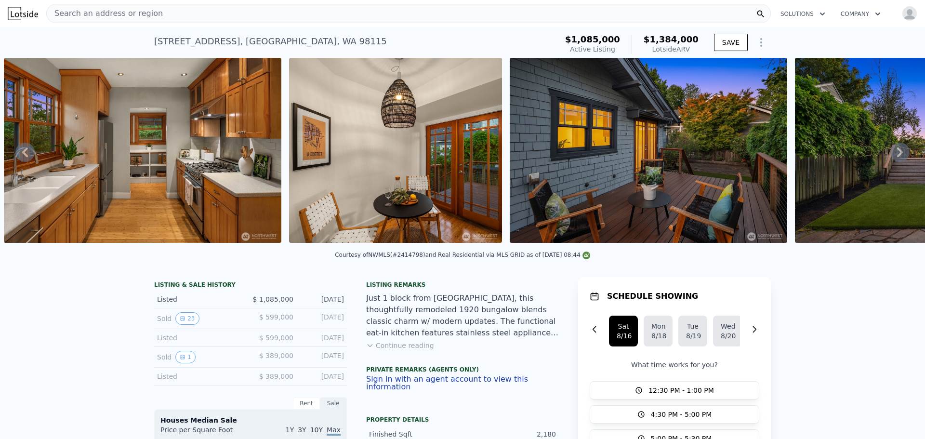
click at [890, 157] on icon at bounding box center [899, 152] width 19 height 19
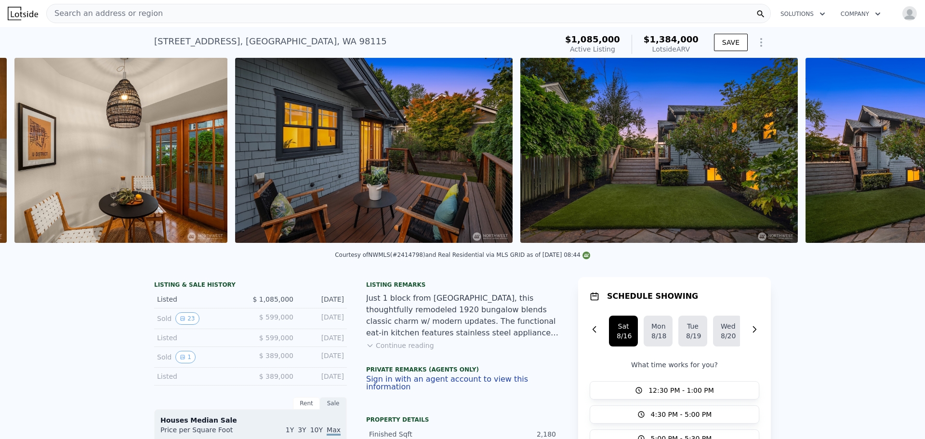
scroll to position [0, 3007]
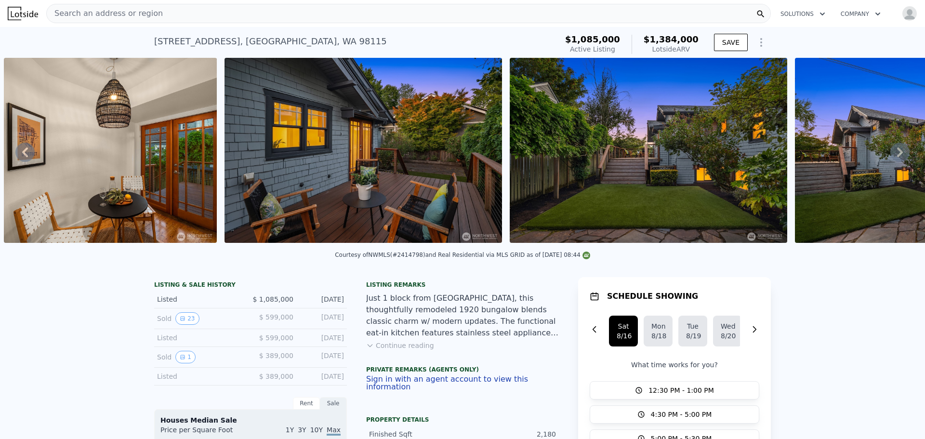
click at [890, 157] on icon at bounding box center [899, 152] width 19 height 19
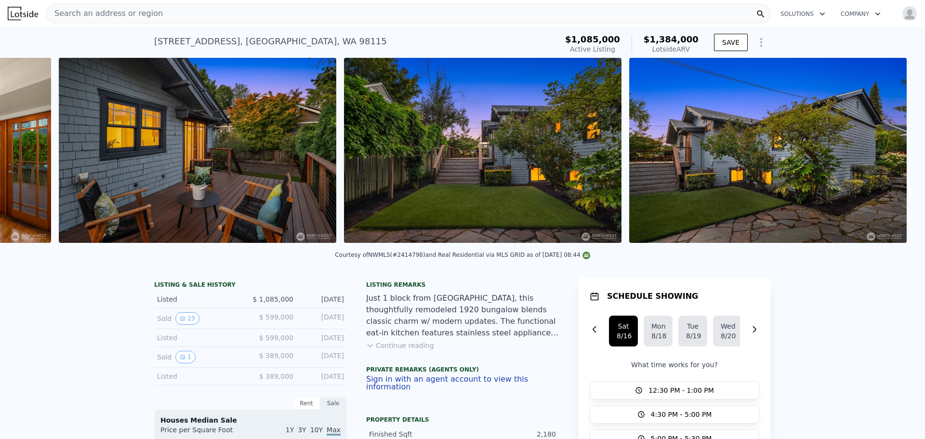
scroll to position [0, 3227]
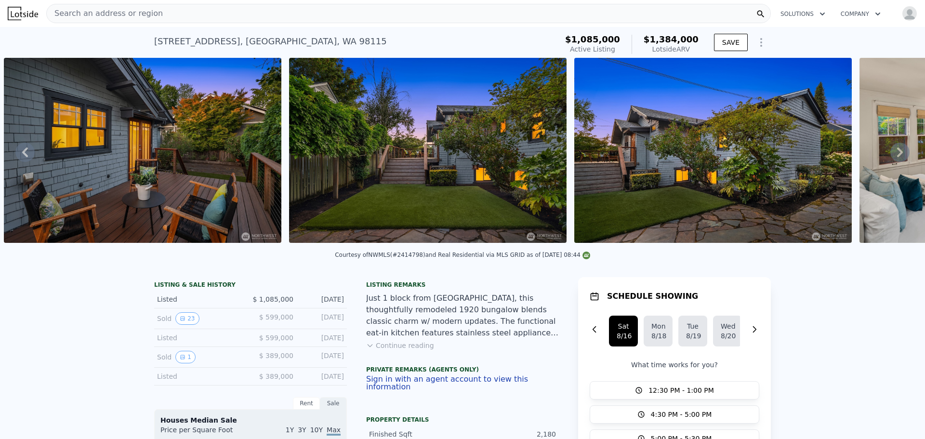
click at [890, 157] on icon at bounding box center [899, 152] width 19 height 19
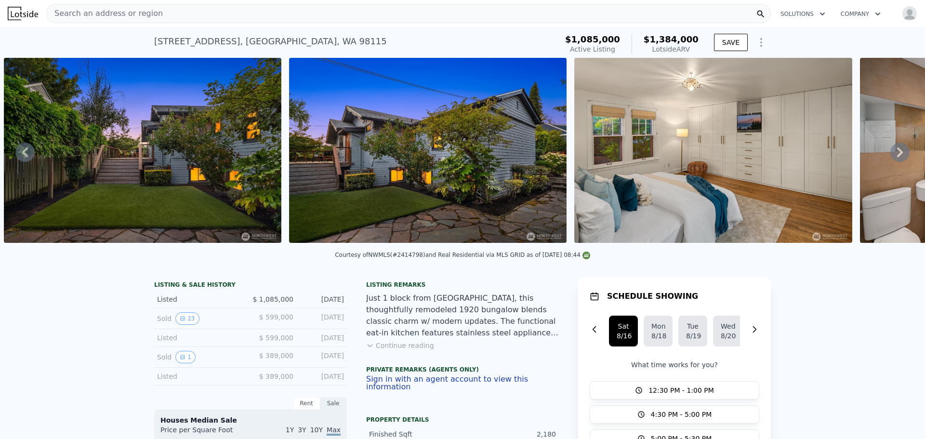
click at [890, 157] on icon at bounding box center [899, 152] width 19 height 19
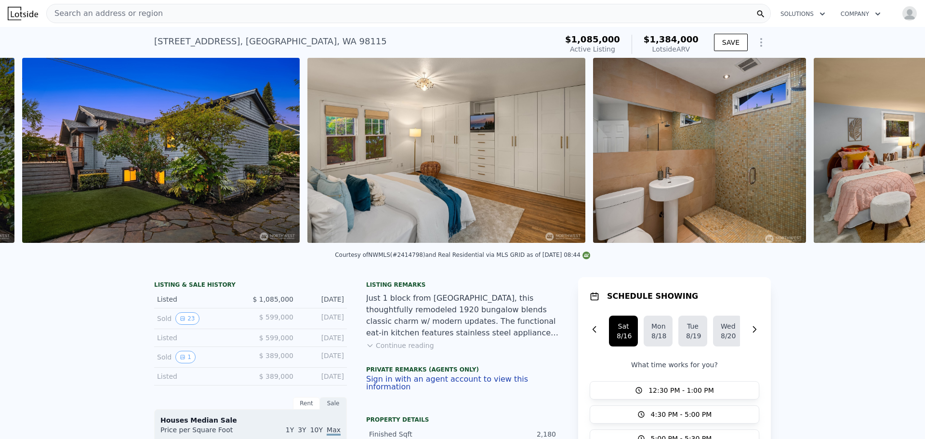
scroll to position [0, 3797]
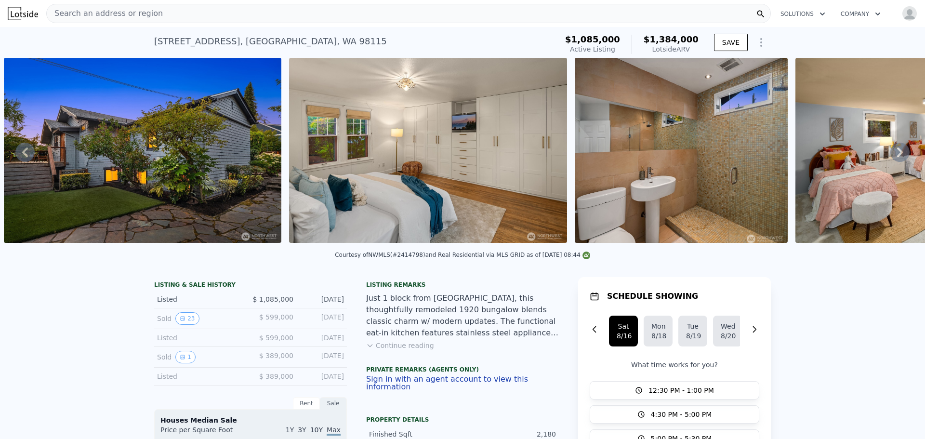
click at [890, 157] on icon at bounding box center [899, 152] width 19 height 19
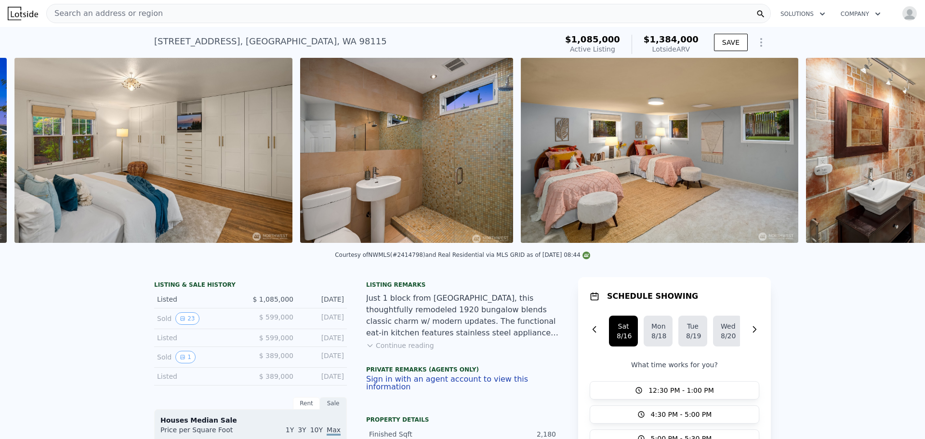
scroll to position [0, 4083]
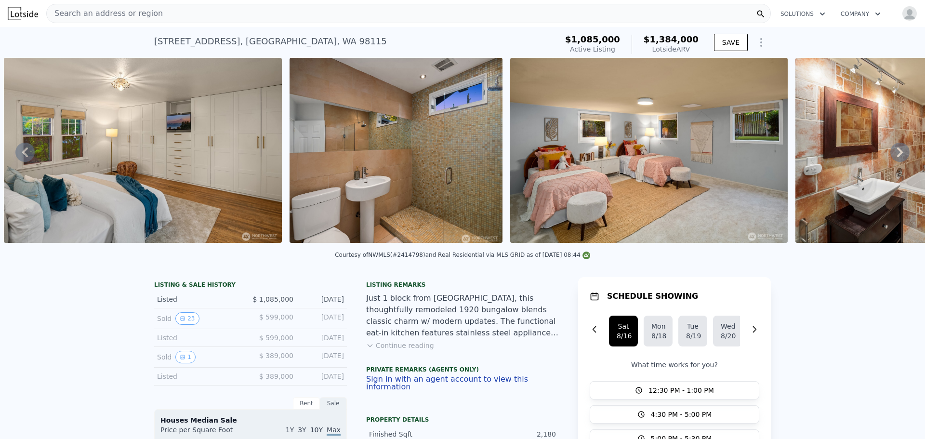
click at [890, 157] on icon at bounding box center [899, 152] width 19 height 19
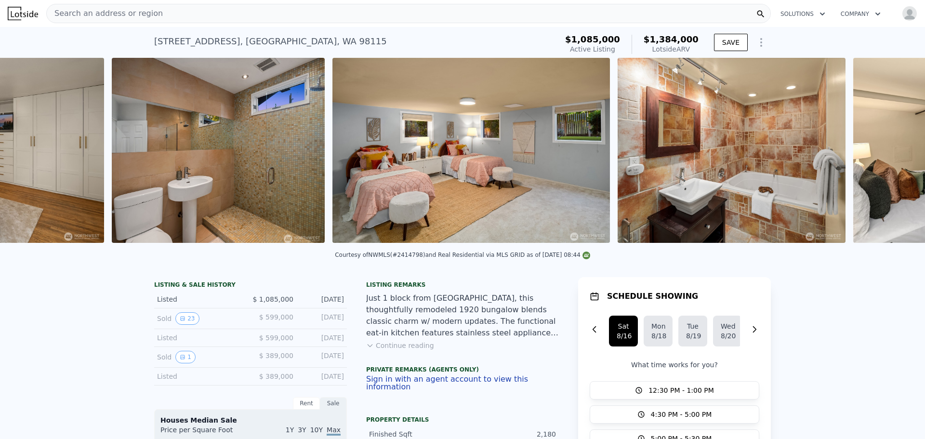
scroll to position [0, 4368]
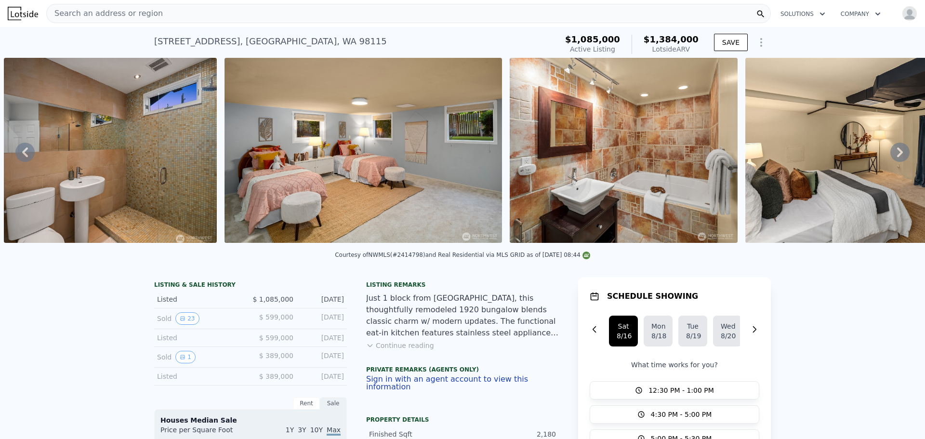
click at [890, 157] on icon at bounding box center [899, 152] width 19 height 19
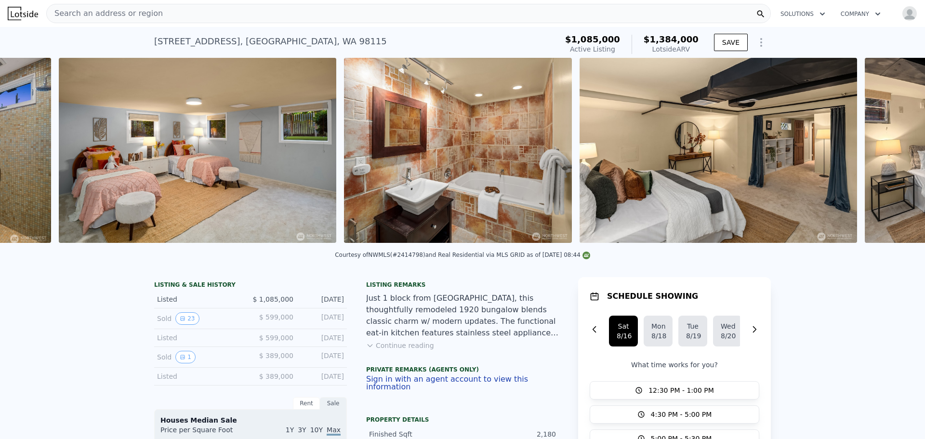
scroll to position [0, 4589]
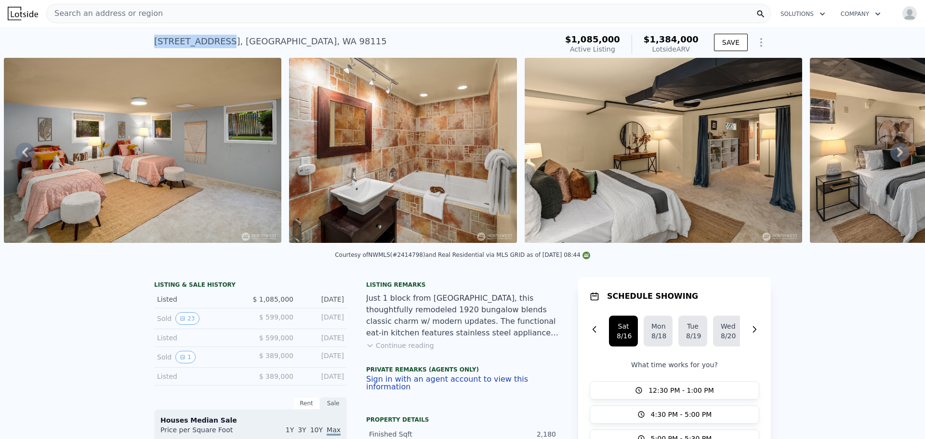
drag, startPoint x: 151, startPoint y: 39, endPoint x: 213, endPoint y: 39, distance: 61.6
click at [213, 39] on div "1503 NE 63rd St , Seattle , WA 98115" at bounding box center [270, 41] width 233 height 13
copy div "1503 NE 63rd St"
